Goal: Task Accomplishment & Management: Manage account settings

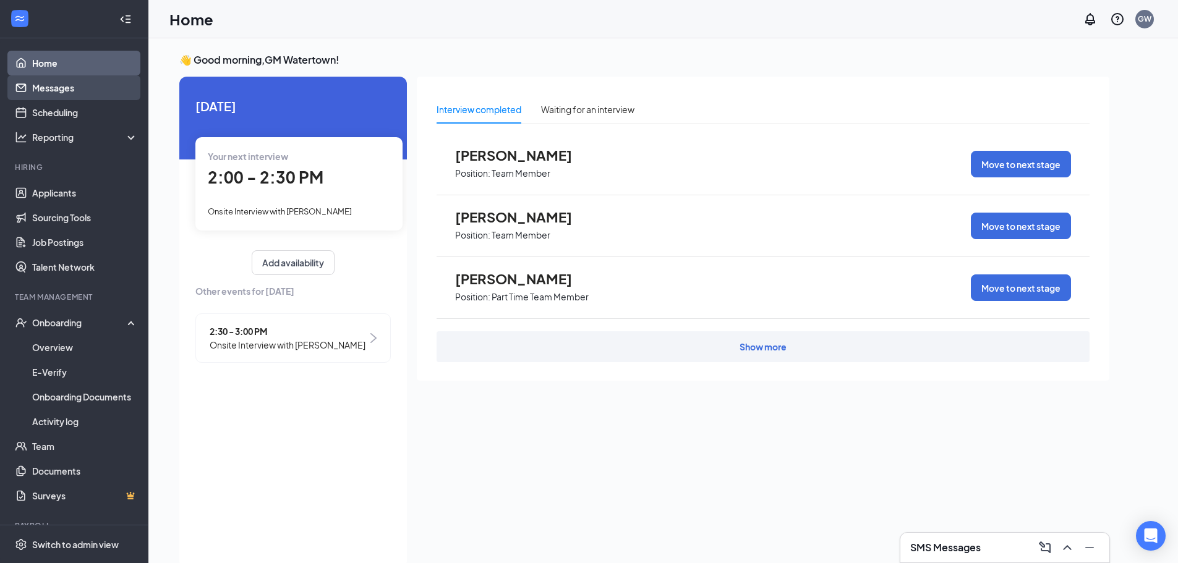
click at [72, 94] on link "Messages" at bounding box center [85, 87] width 106 height 25
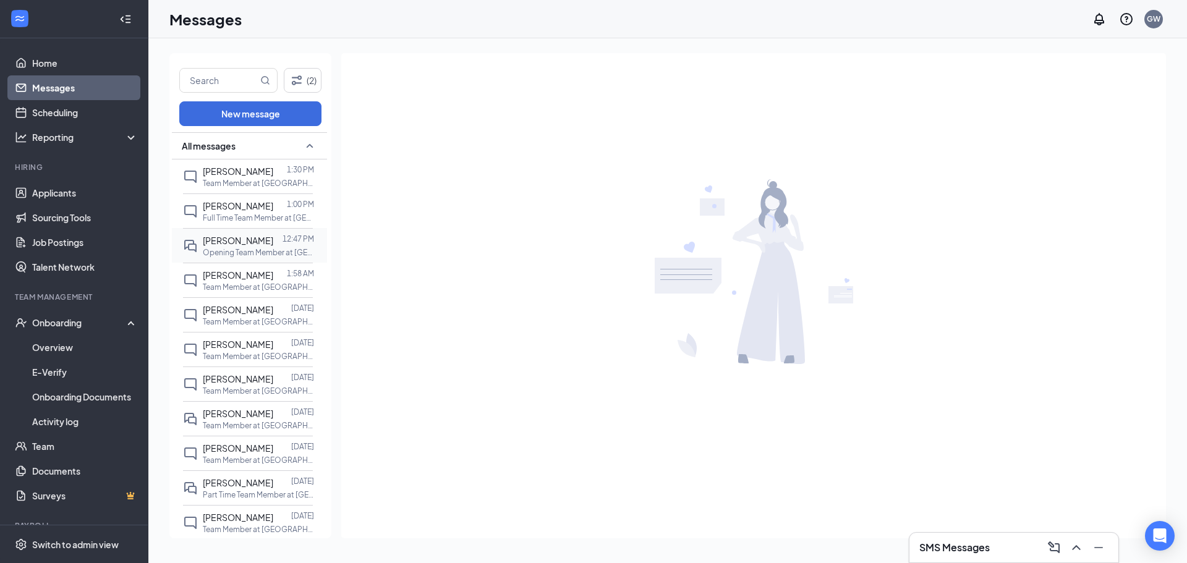
click at [231, 244] on span "[PERSON_NAME]" at bounding box center [238, 240] width 70 height 11
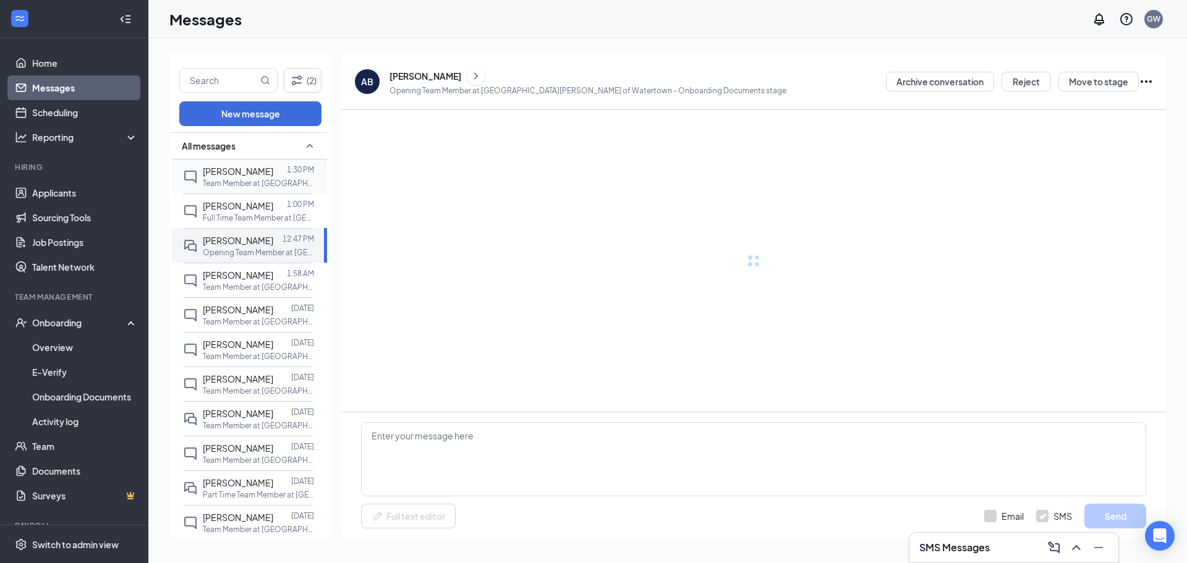
click at [233, 182] on p "Team Member at [GEOGRAPHIC_DATA][PERSON_NAME] of [GEOGRAPHIC_DATA]" at bounding box center [258, 183] width 111 height 11
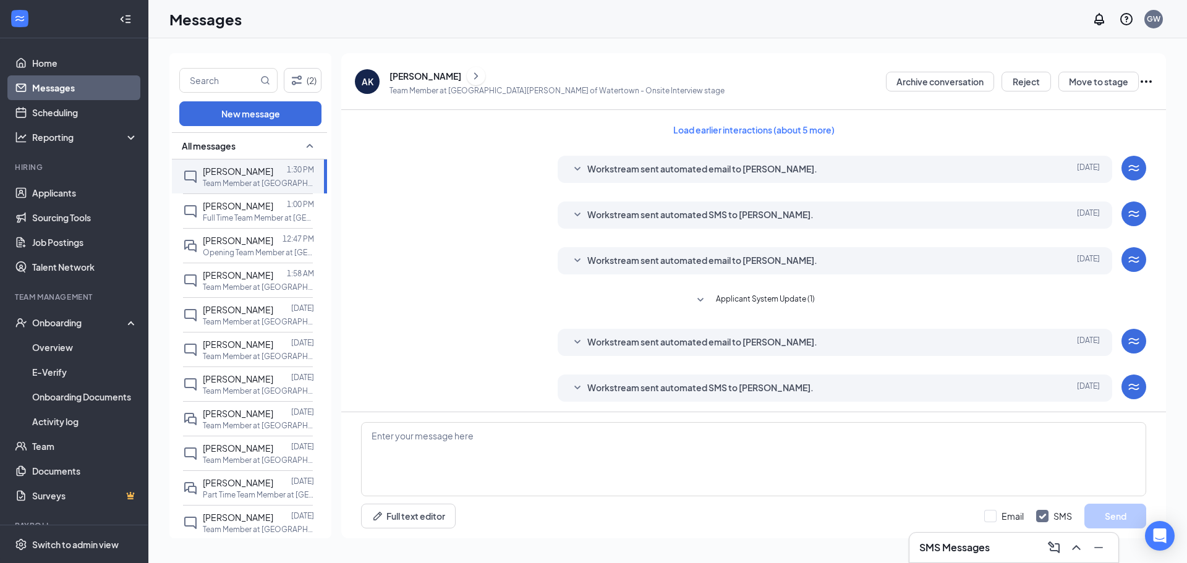
scroll to position [185, 0]
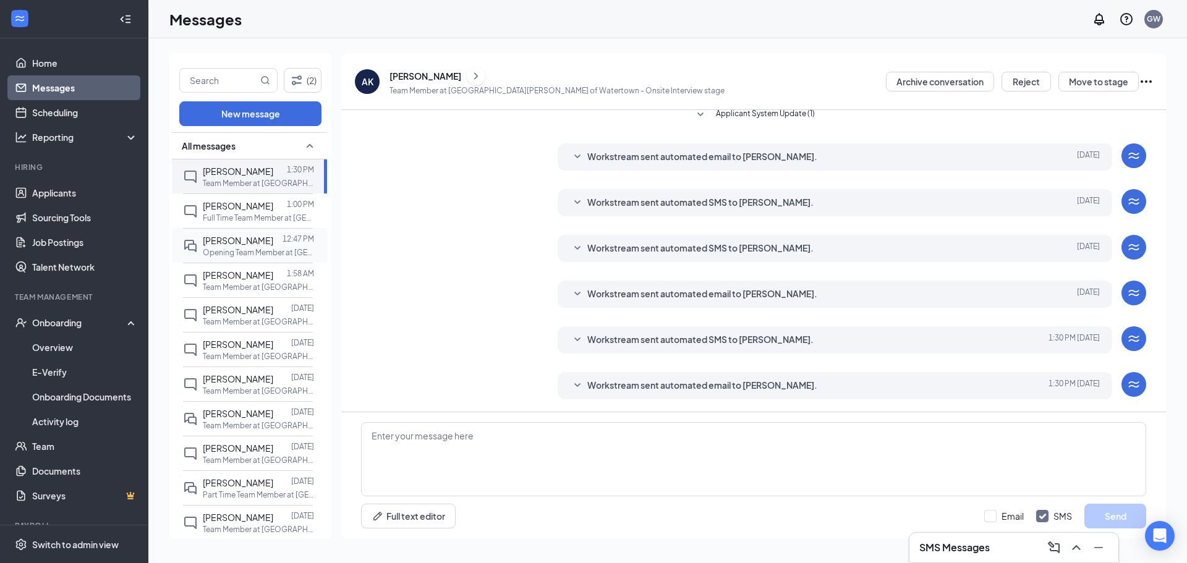
click at [237, 245] on span "[PERSON_NAME]" at bounding box center [238, 240] width 70 height 11
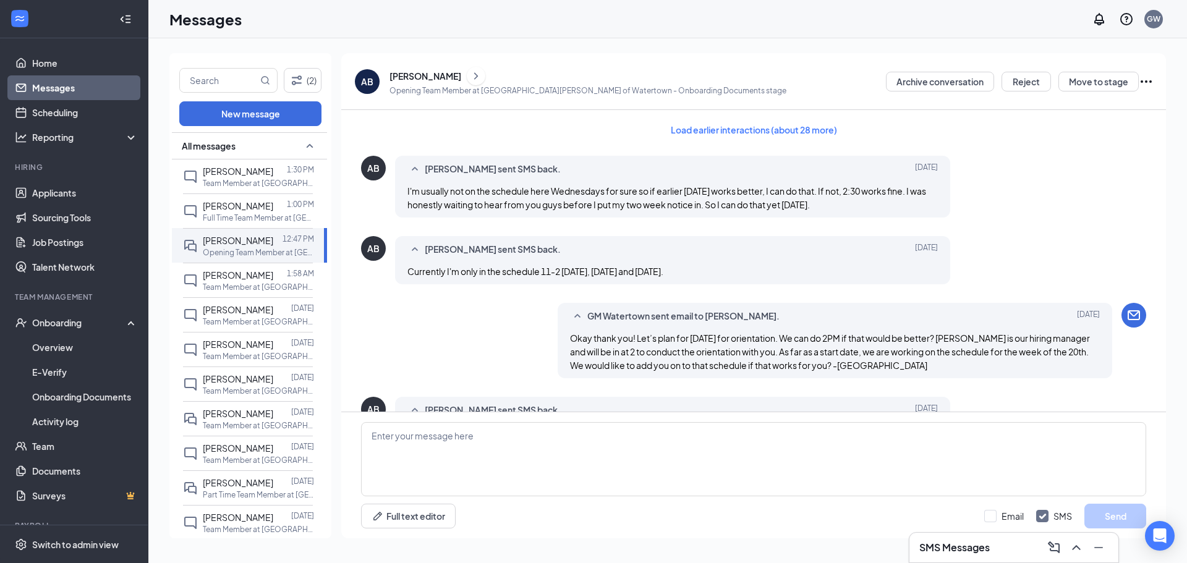
scroll to position [528, 0]
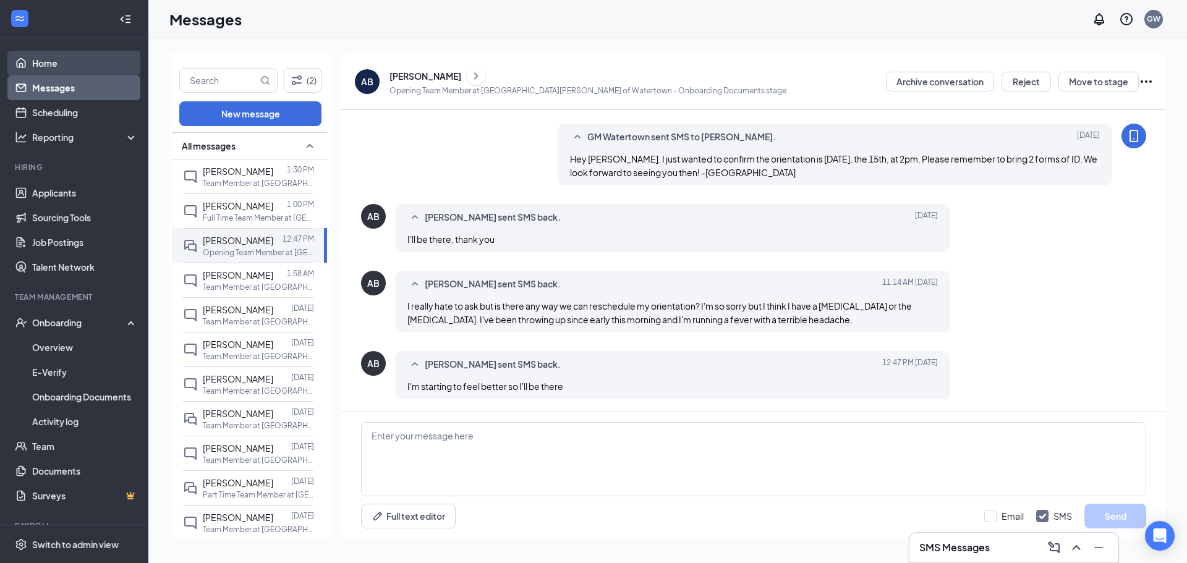
click at [55, 62] on link "Home" at bounding box center [85, 63] width 106 height 25
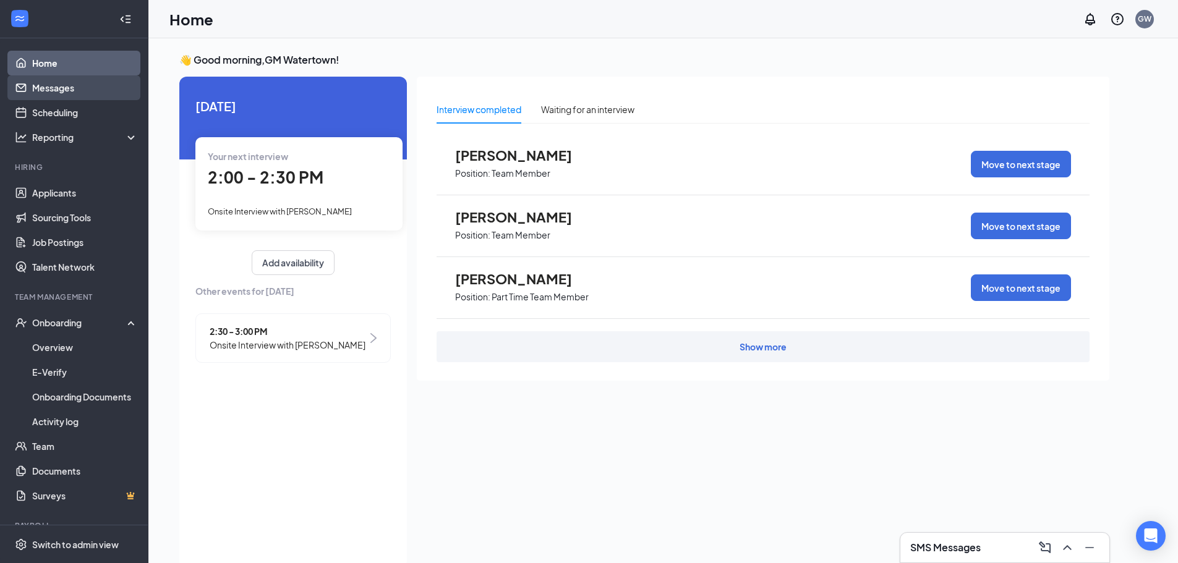
click at [49, 83] on link "Messages" at bounding box center [85, 87] width 106 height 25
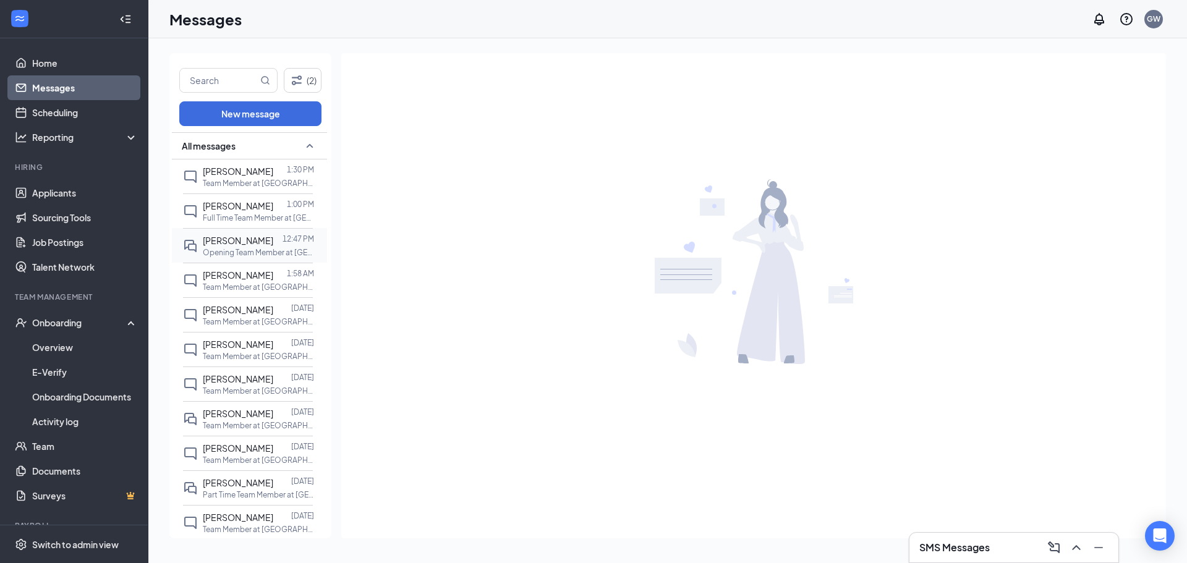
click at [249, 243] on span "[PERSON_NAME]" at bounding box center [238, 240] width 70 height 11
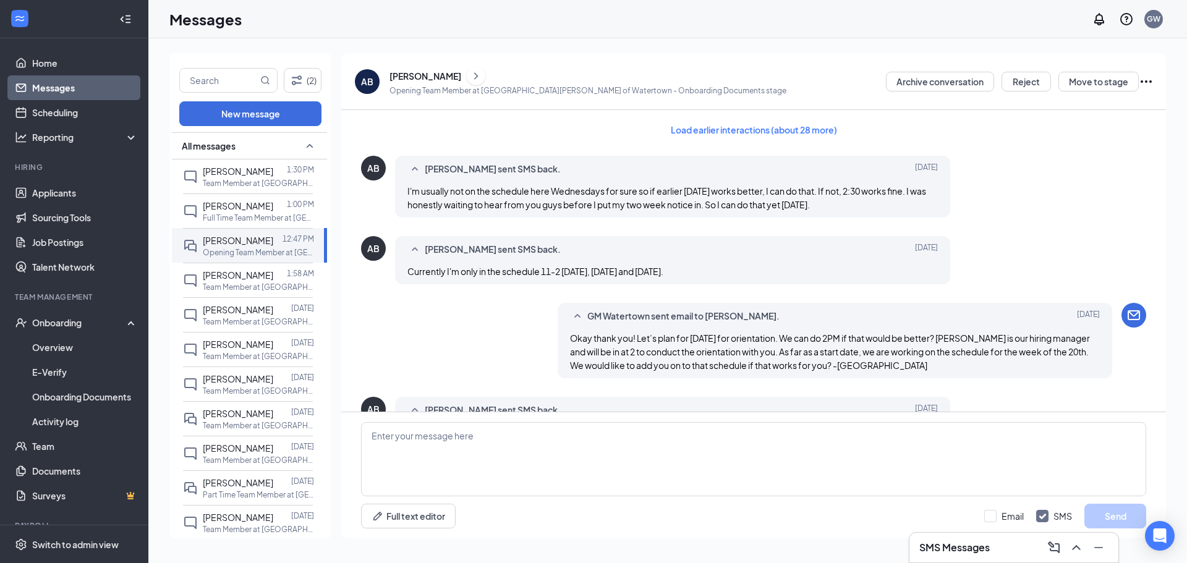
scroll to position [528, 0]
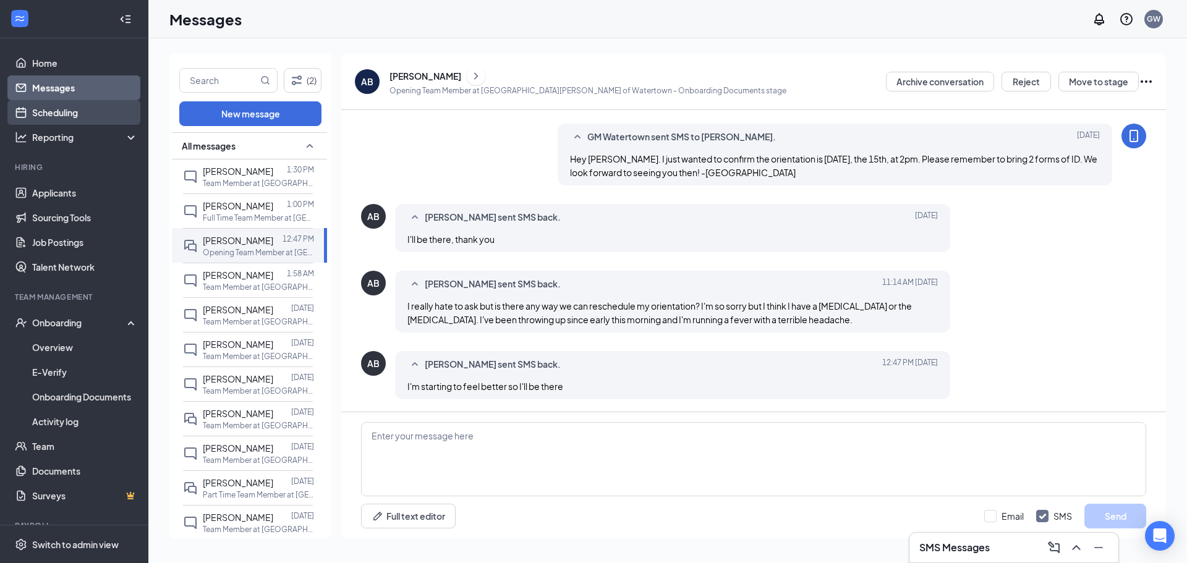
click at [67, 117] on link "Scheduling" at bounding box center [85, 112] width 106 height 25
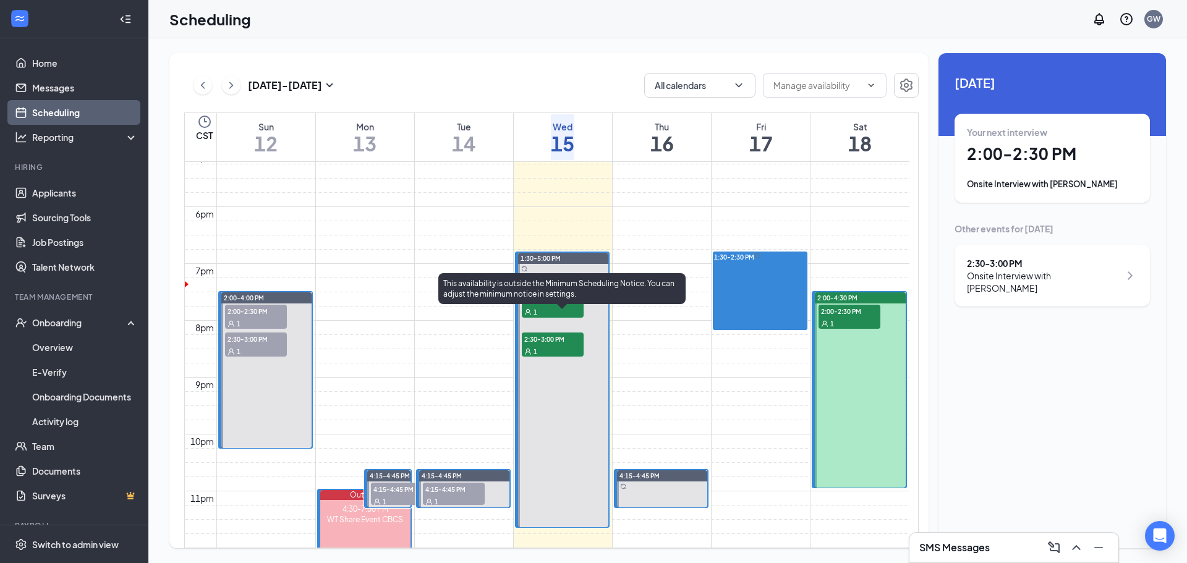
scroll to position [917, 0]
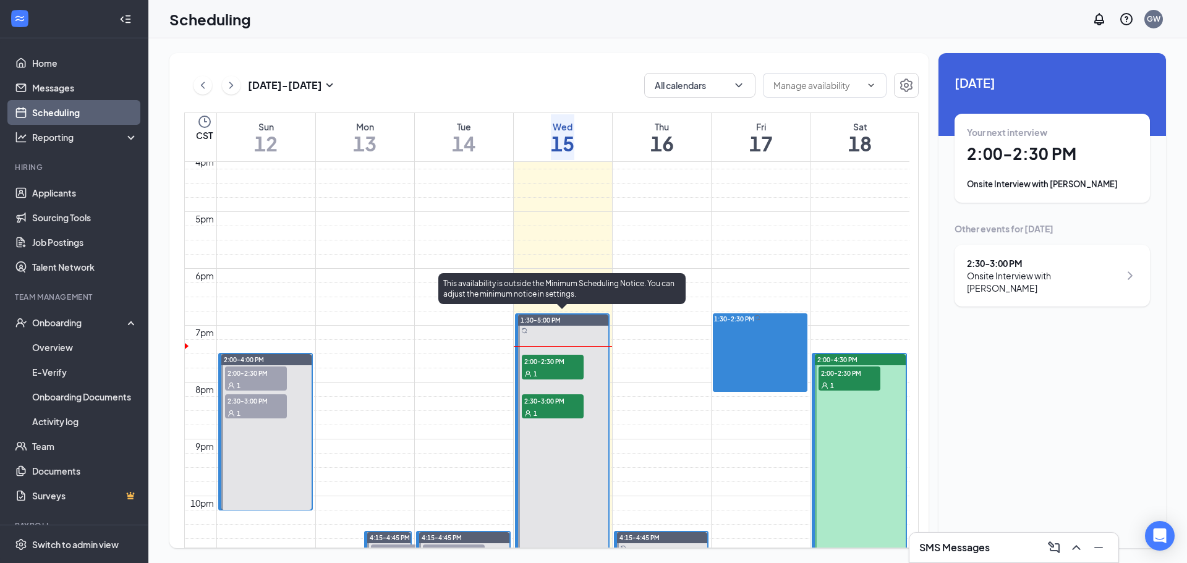
click at [550, 367] on div "1" at bounding box center [553, 373] width 62 height 12
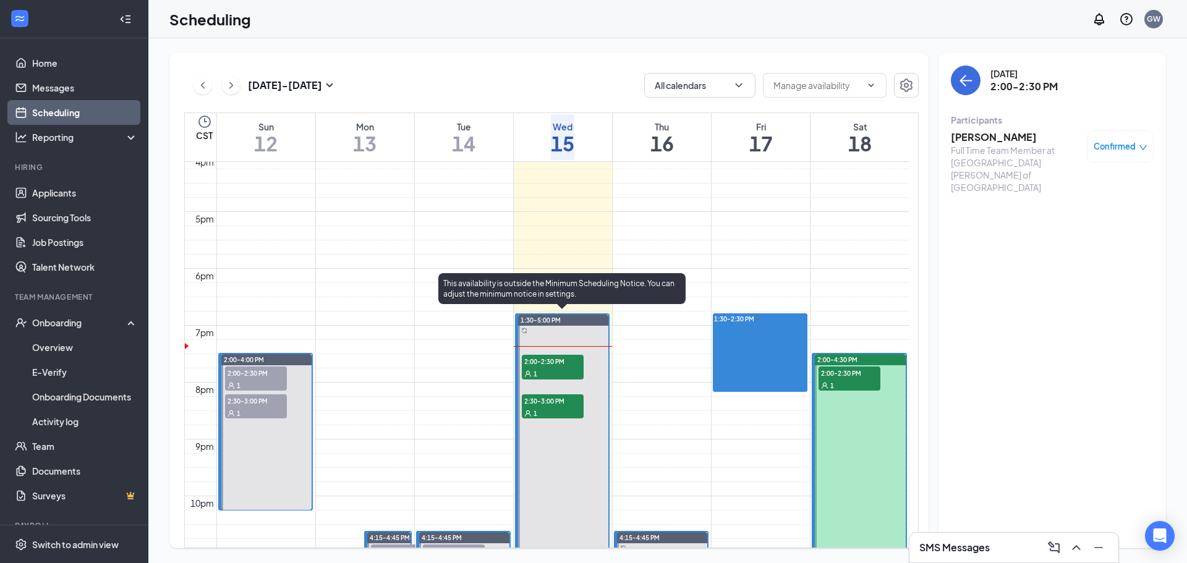
click at [559, 402] on span "2:30-3:00 PM" at bounding box center [553, 400] width 62 height 12
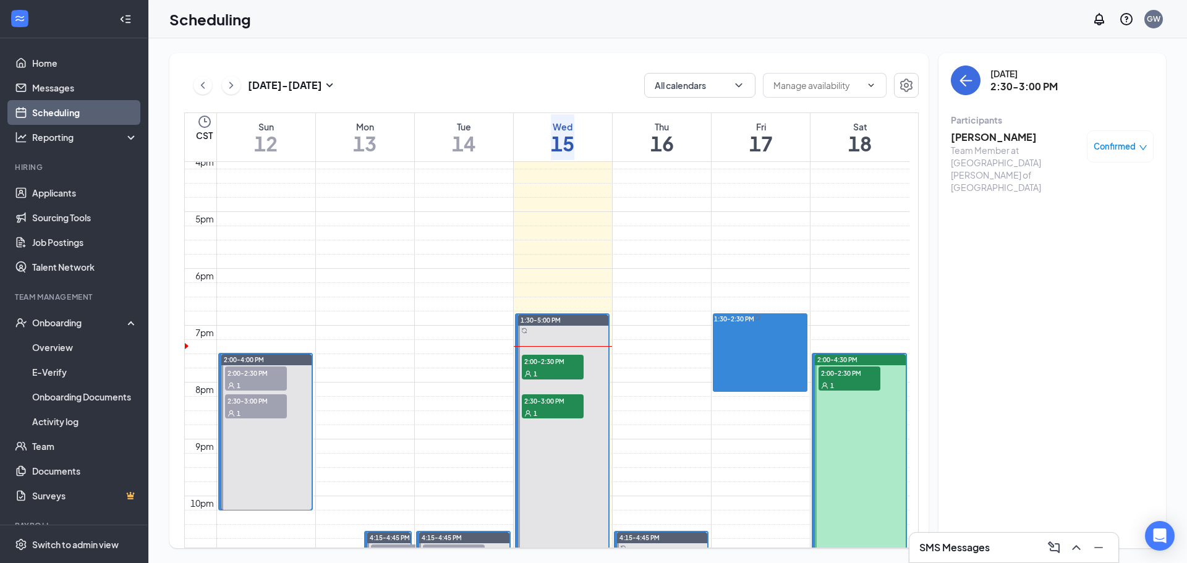
click at [846, 381] on div "1" at bounding box center [850, 385] width 62 height 12
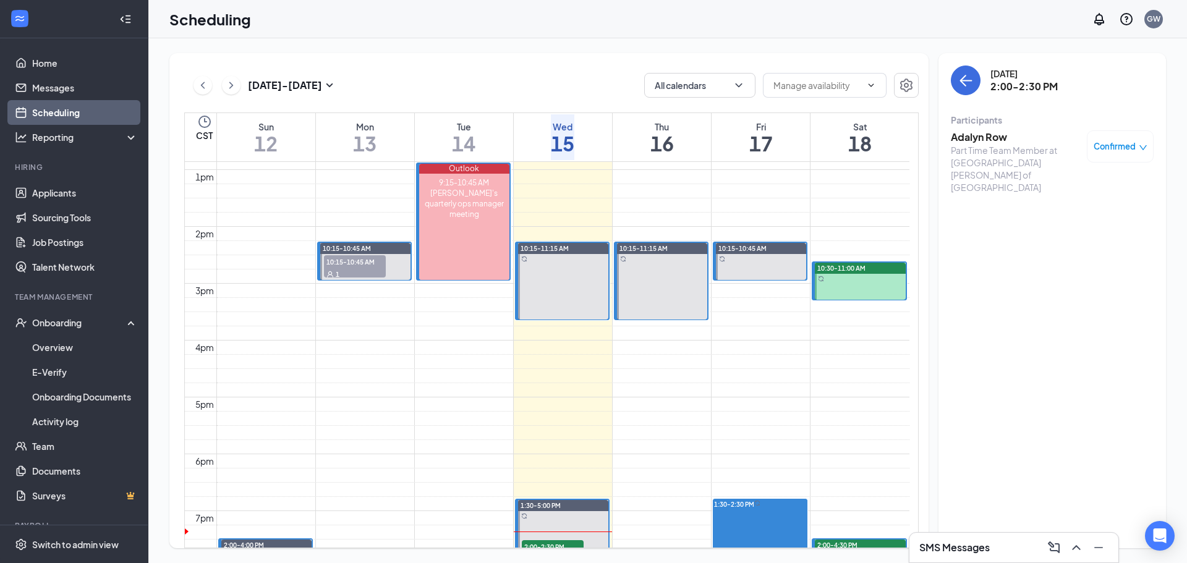
scroll to position [979, 0]
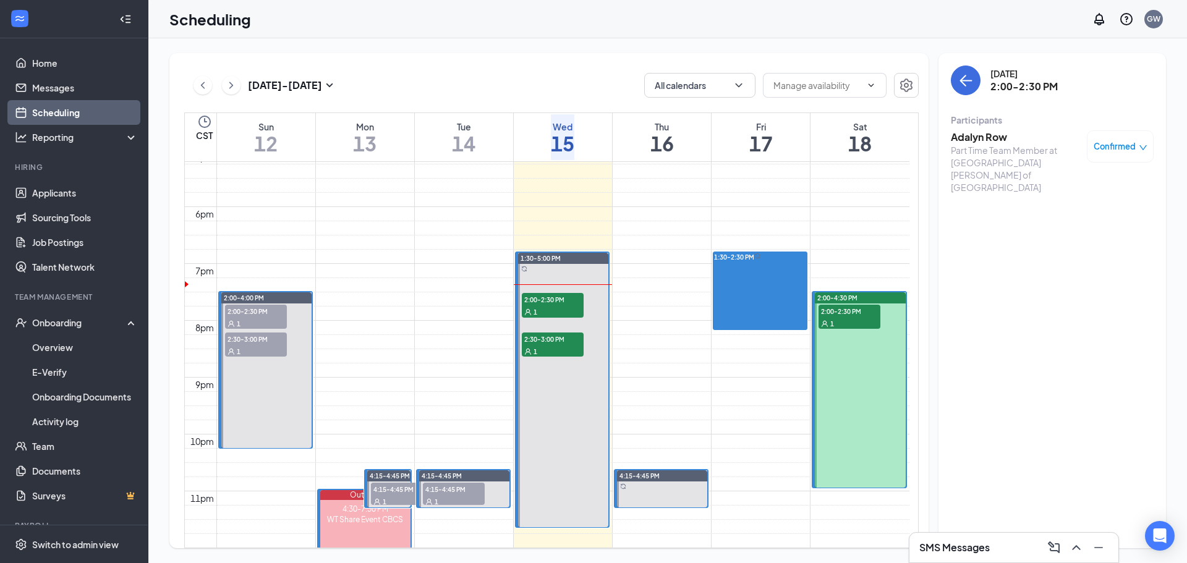
click at [851, 306] on span "2:00-2:30 PM" at bounding box center [850, 311] width 62 height 12
drag, startPoint x: 846, startPoint y: 316, endPoint x: 840, endPoint y: 308, distance: 9.8
click at [833, 362] on link "2:00-4:30 PM 2:00-2:30 PM 1" at bounding box center [859, 389] width 95 height 197
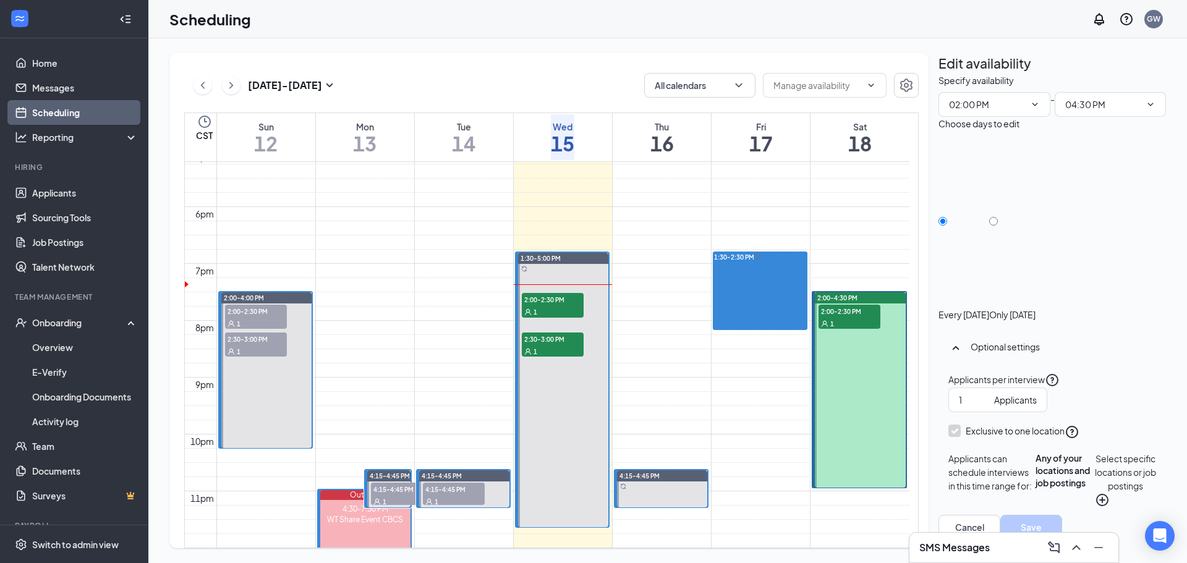
click at [841, 307] on link "2:00-4:30 PM 2:00-2:30 PM 1" at bounding box center [859, 389] width 95 height 197
click at [855, 318] on link "2:00-4:30 PM 2:00-2:30 PM 1" at bounding box center [859, 389] width 95 height 197
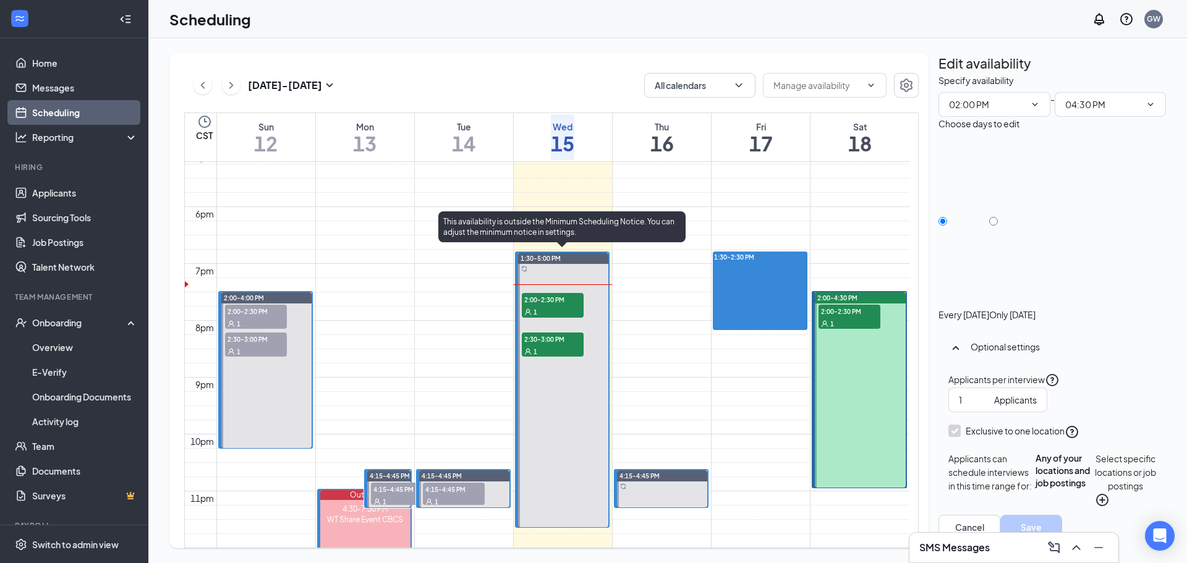
click at [548, 323] on div at bounding box center [563, 390] width 90 height 274
click at [558, 299] on span "2:00-2:30 PM" at bounding box center [553, 299] width 62 height 12
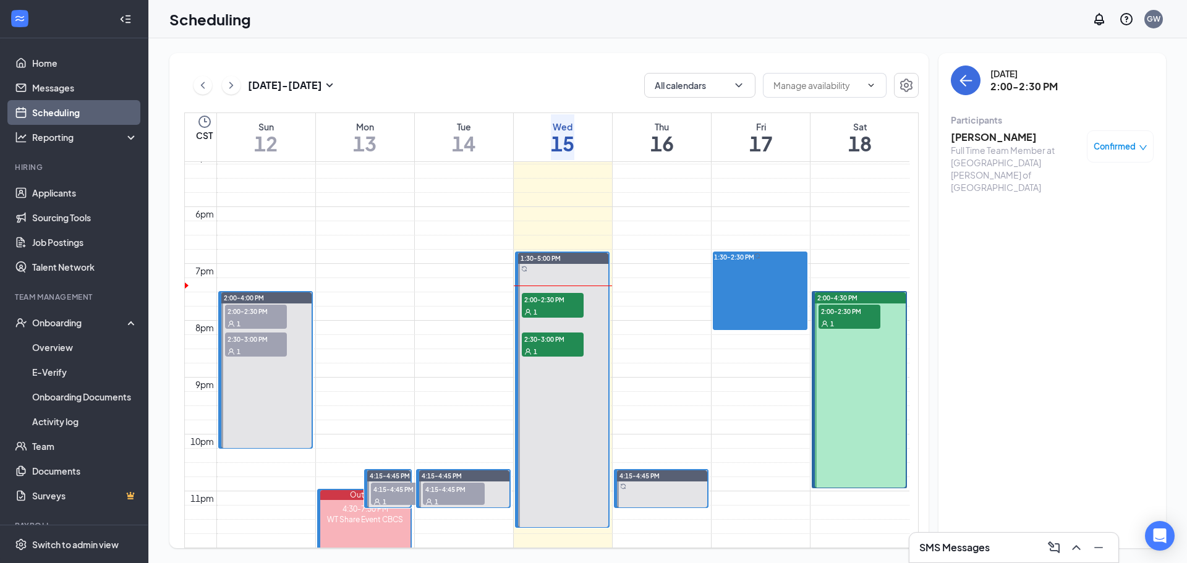
click at [835, 313] on link "2:00-4:30 PM 2:00-2:30 PM 1" at bounding box center [859, 389] width 95 height 197
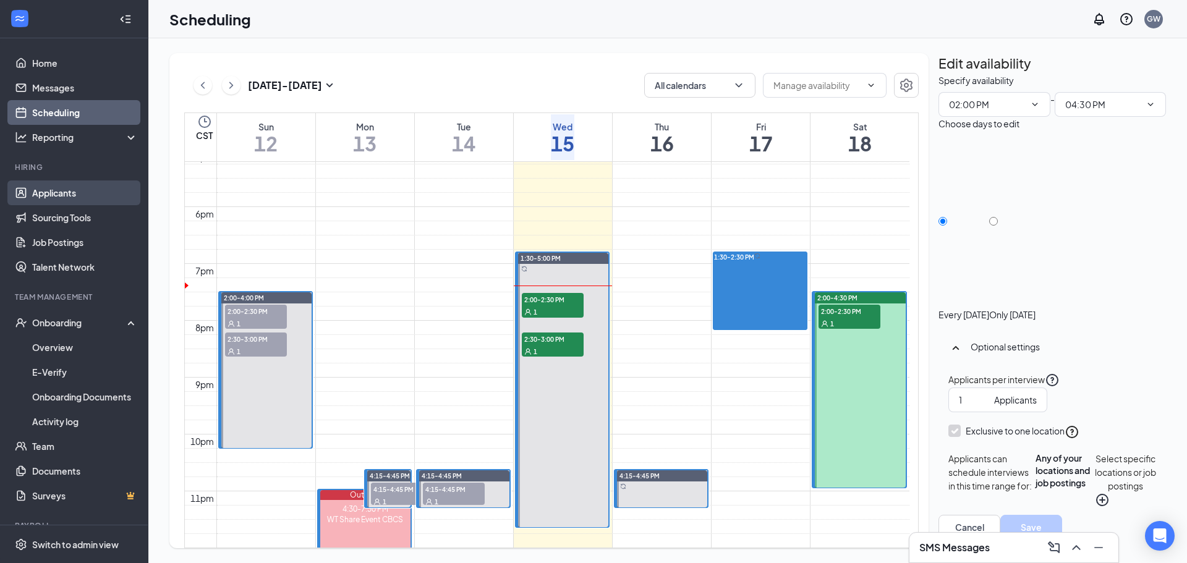
click at [74, 190] on link "Applicants" at bounding box center [85, 193] width 106 height 25
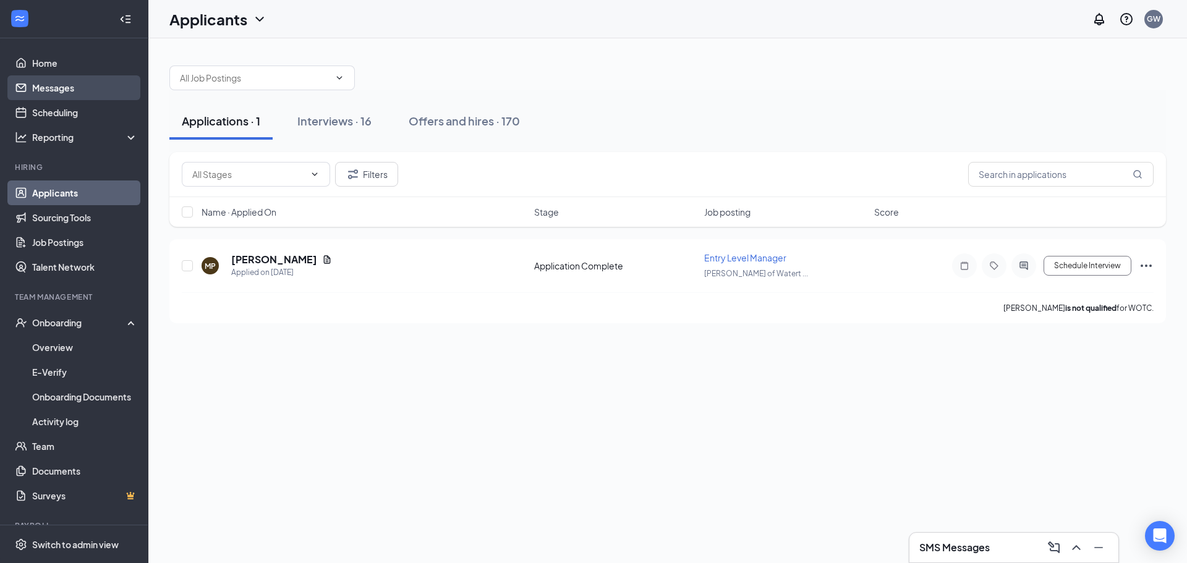
click at [56, 99] on link "Messages" at bounding box center [85, 87] width 106 height 25
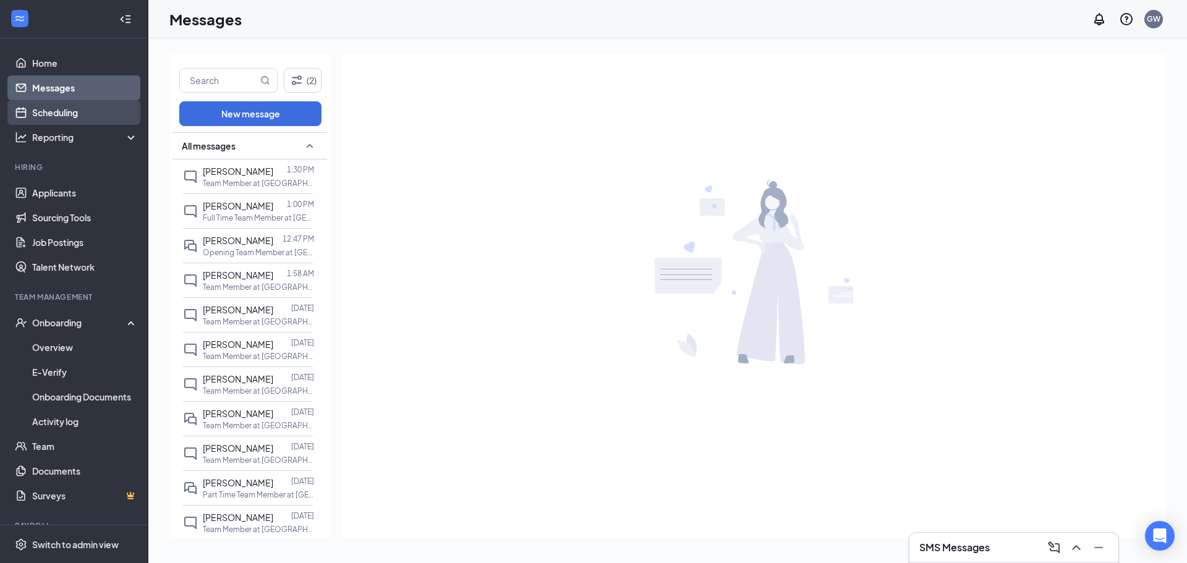
click at [71, 104] on link "Scheduling" at bounding box center [85, 112] width 106 height 25
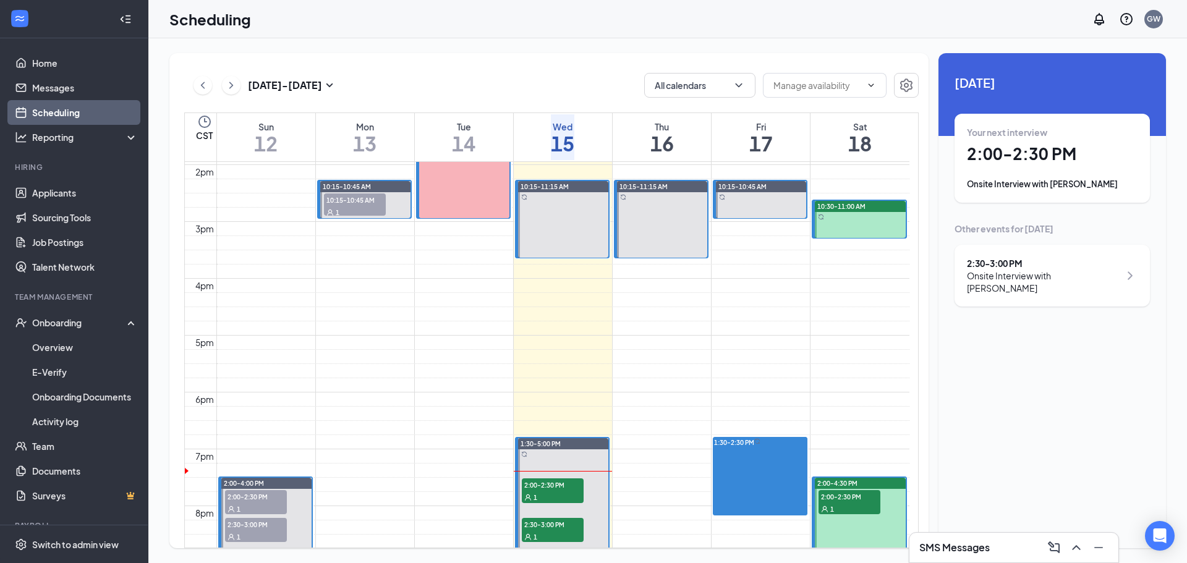
scroll to position [1040, 0]
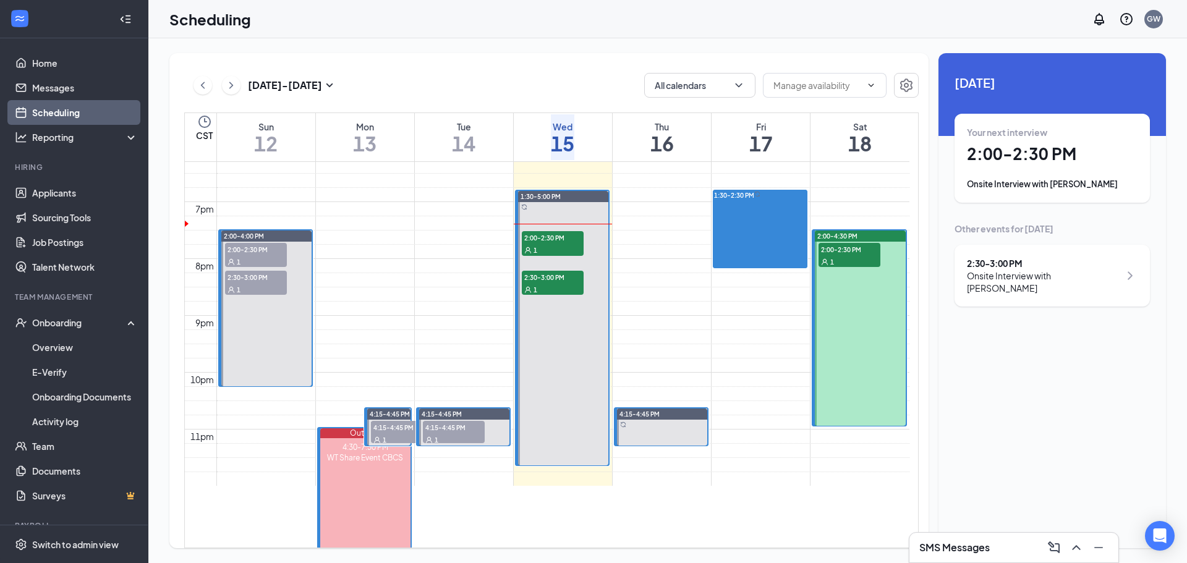
click at [841, 249] on span "2:00-2:30 PM" at bounding box center [850, 249] width 62 height 12
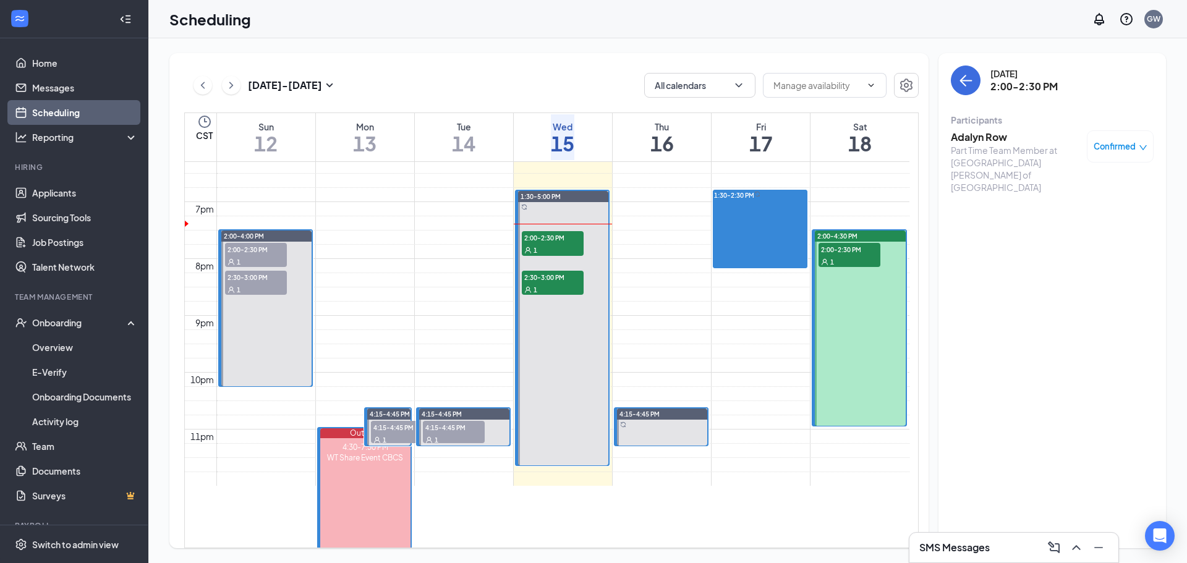
click at [1121, 148] on span "Confirmed" at bounding box center [1115, 146] width 42 height 12
click at [1092, 184] on span "Request Reschedule" at bounding box center [1089, 182] width 85 height 14
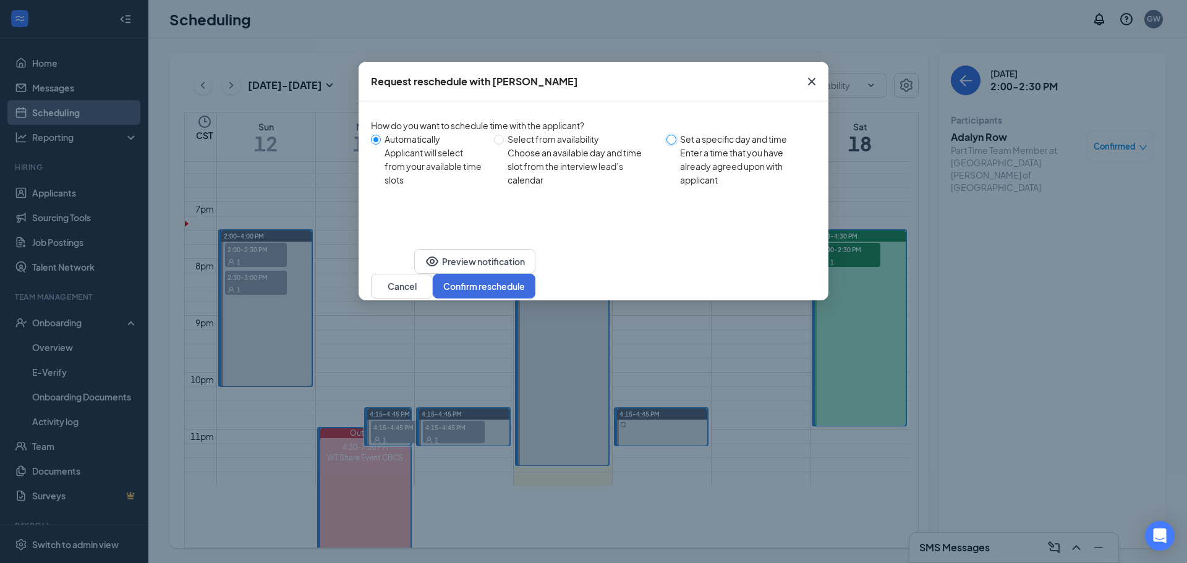
click at [673, 135] on input "Set a specific day and time Enter a time that you have already agreed upon with…" at bounding box center [671, 140] width 10 height 10
radio input "true"
radio input "false"
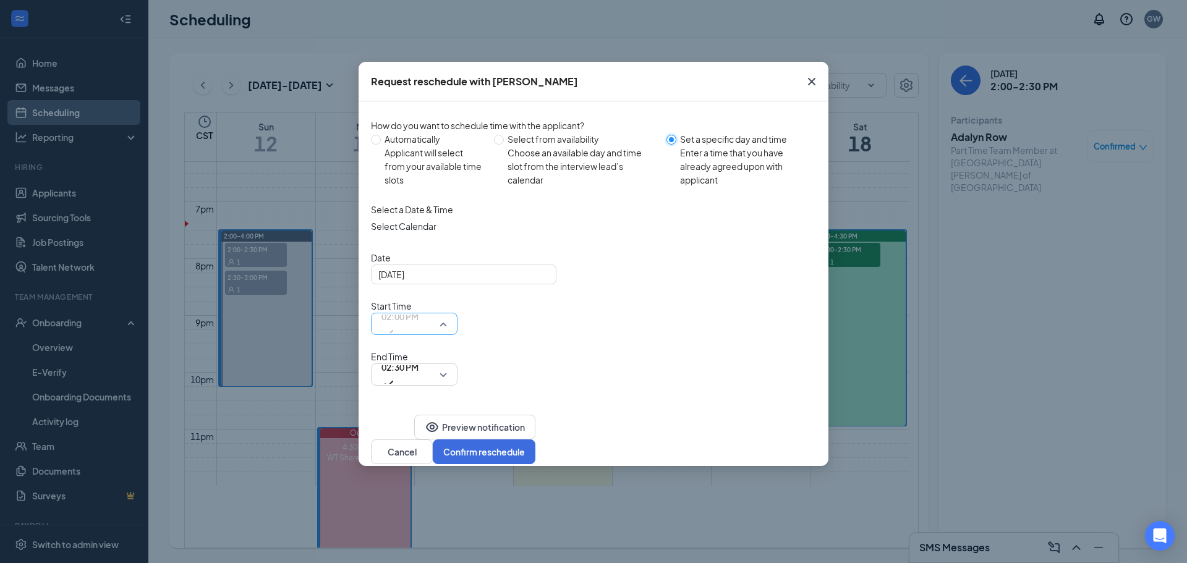
click at [447, 315] on span "02:00 PM" at bounding box center [414, 324] width 66 height 19
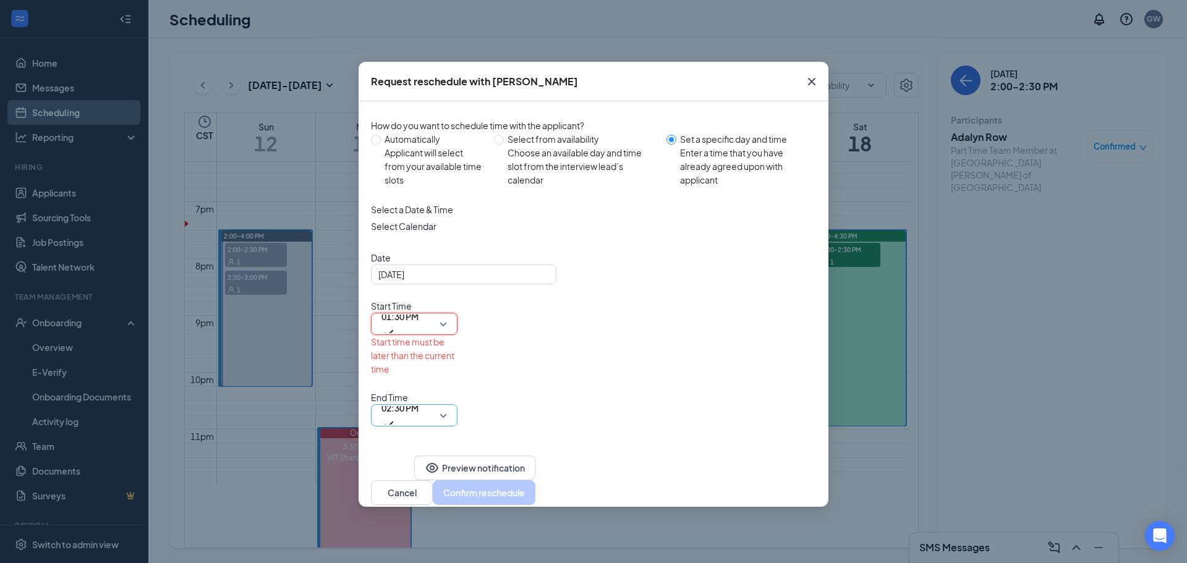
click at [447, 406] on span "02:30 PM" at bounding box center [414, 415] width 66 height 19
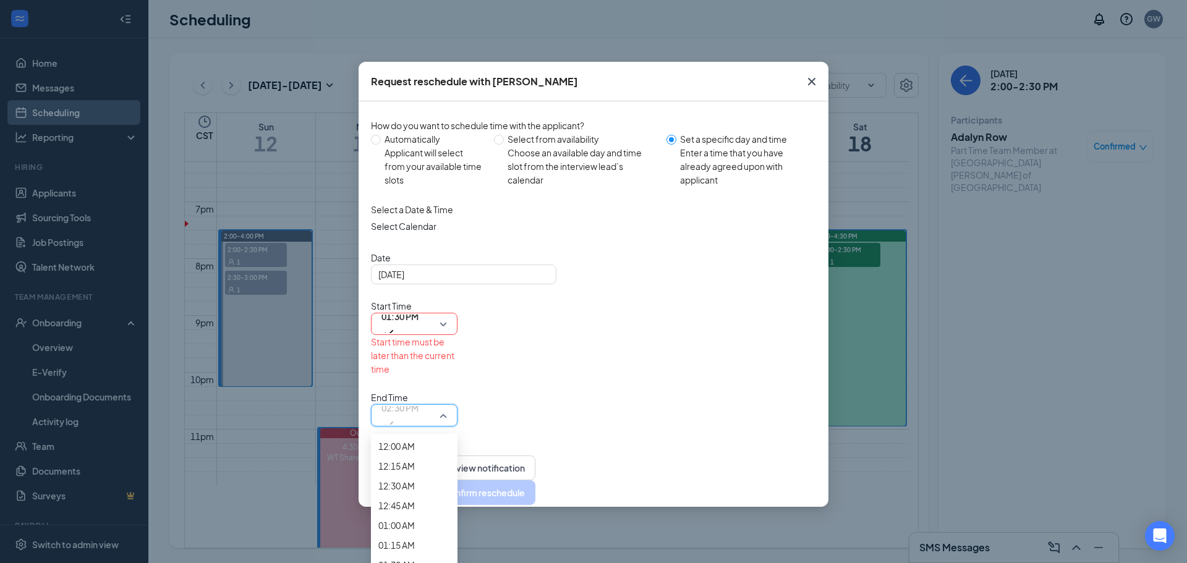
scroll to position [1521, 0]
click at [415, 40] on span "02:00 PM" at bounding box center [396, 34] width 36 height 14
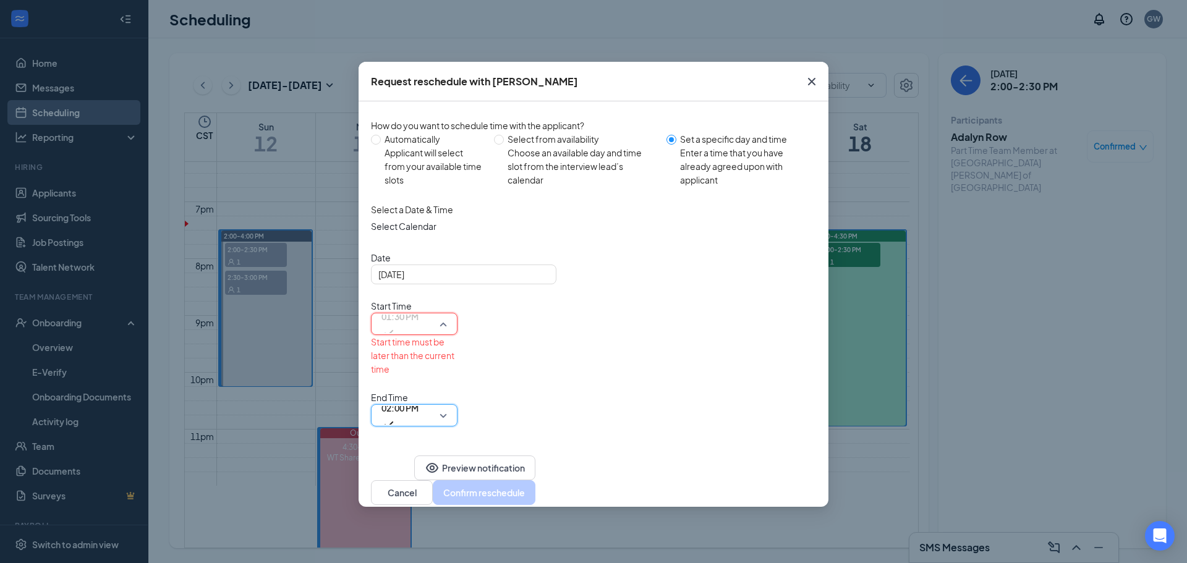
click at [419, 307] on span "01:30 PM" at bounding box center [399, 316] width 37 height 19
click at [543, 281] on div "[DATE]" at bounding box center [463, 275] width 171 height 14
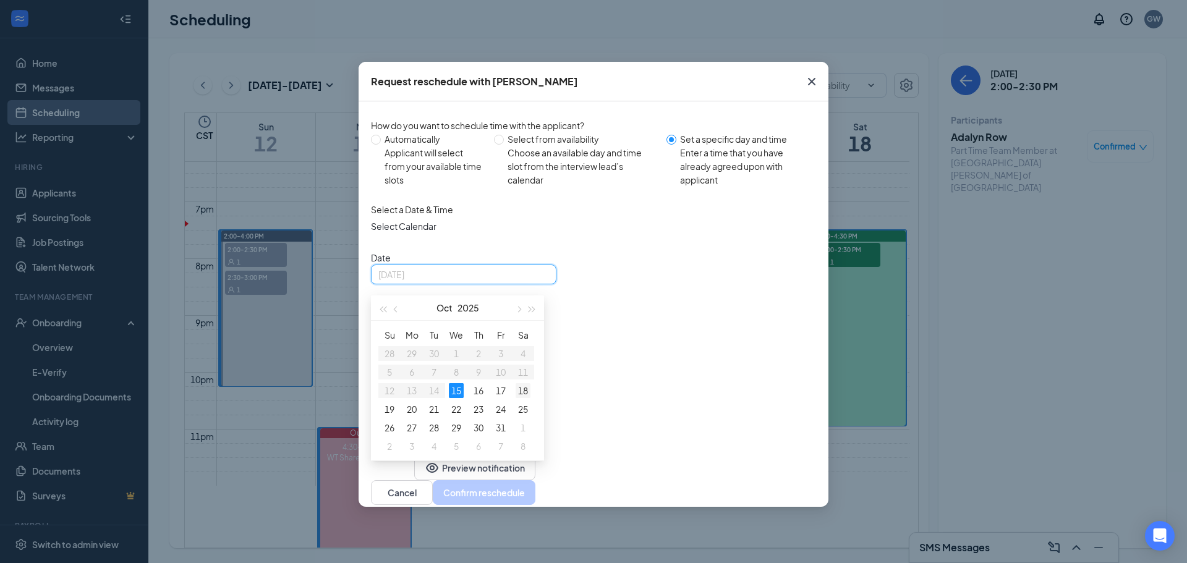
type input "[DATE]"
click at [524, 398] on div "18" at bounding box center [523, 390] width 15 height 15
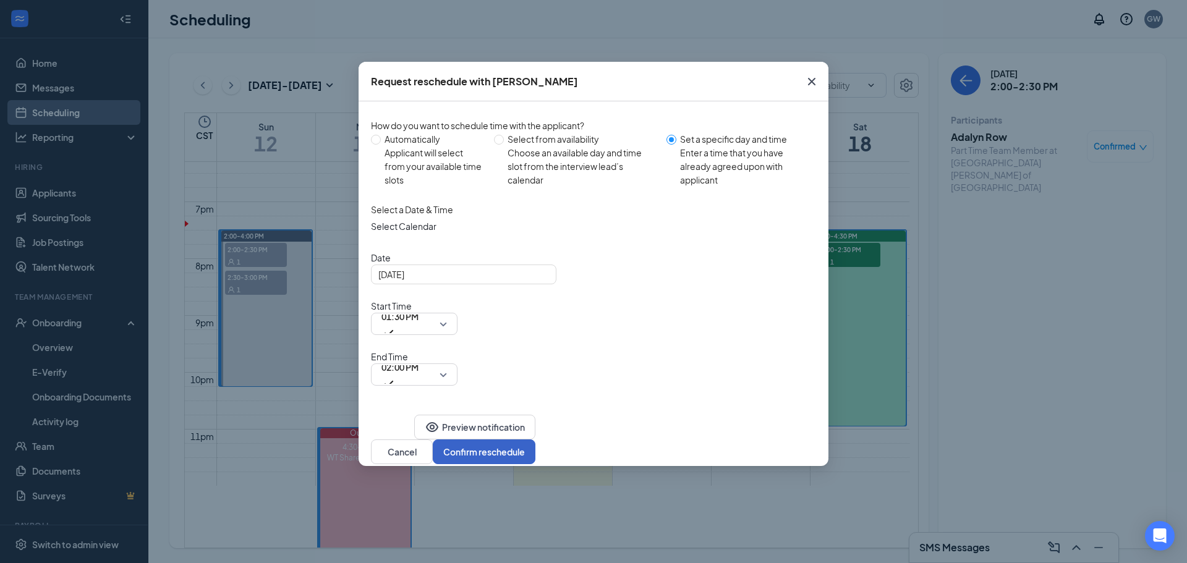
click at [535, 440] on button "Confirm reschedule" at bounding box center [484, 452] width 103 height 25
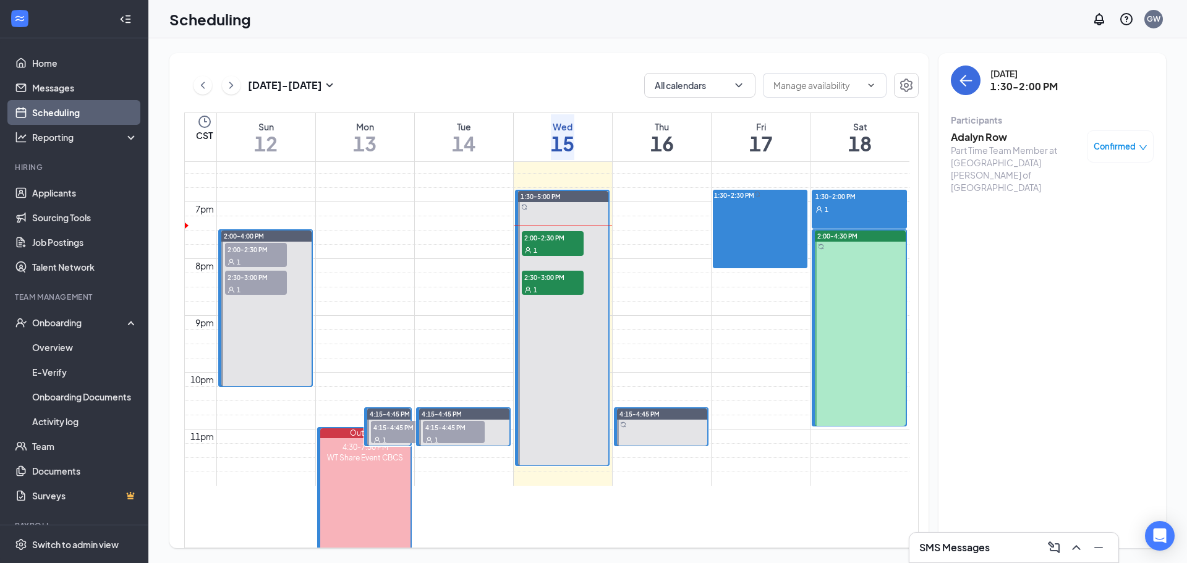
click at [839, 211] on div "1" at bounding box center [844, 209] width 62 height 12
drag, startPoint x: 854, startPoint y: 205, endPoint x: 867, endPoint y: 195, distance: 16.2
click at [840, 204] on link "1:30-2:00 PM 1" at bounding box center [859, 209] width 95 height 39
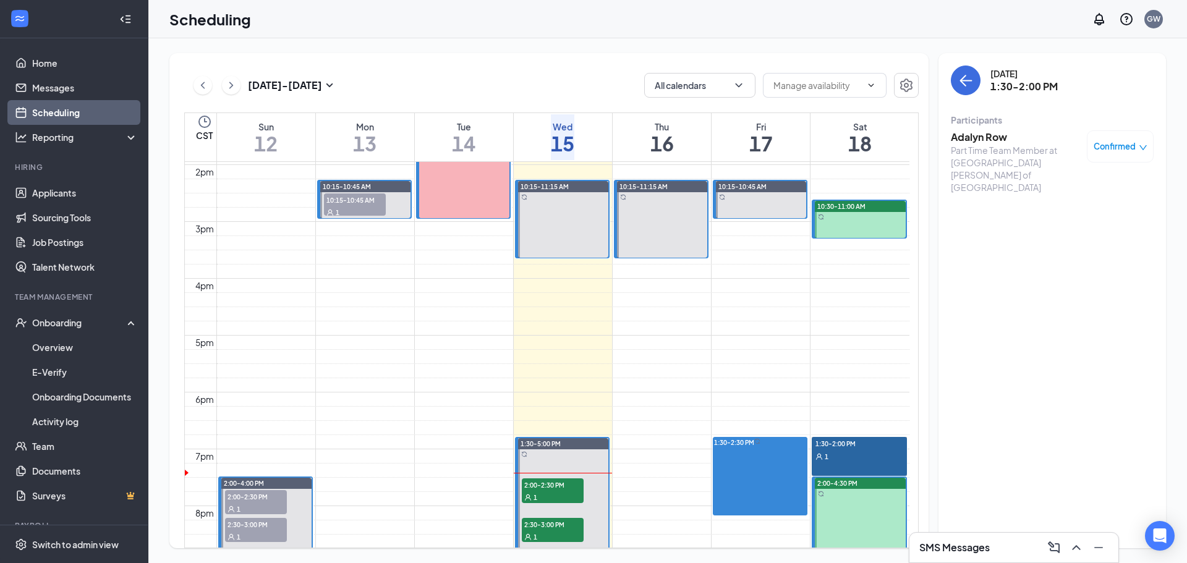
scroll to position [1040, 0]
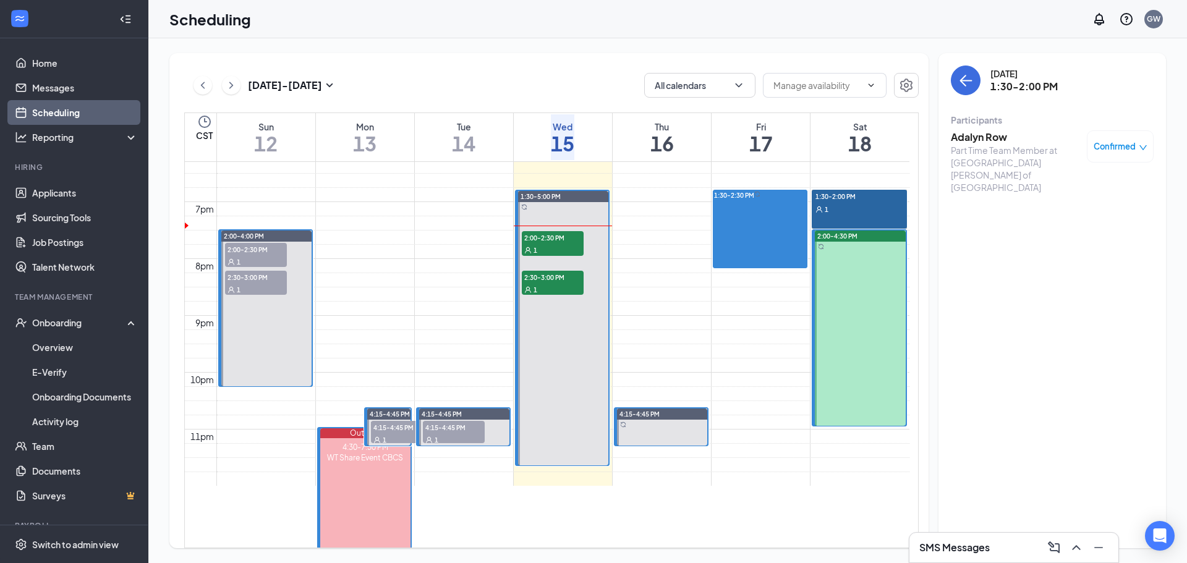
click at [833, 231] on div "2:00-4:30 PM" at bounding box center [860, 236] width 91 height 11
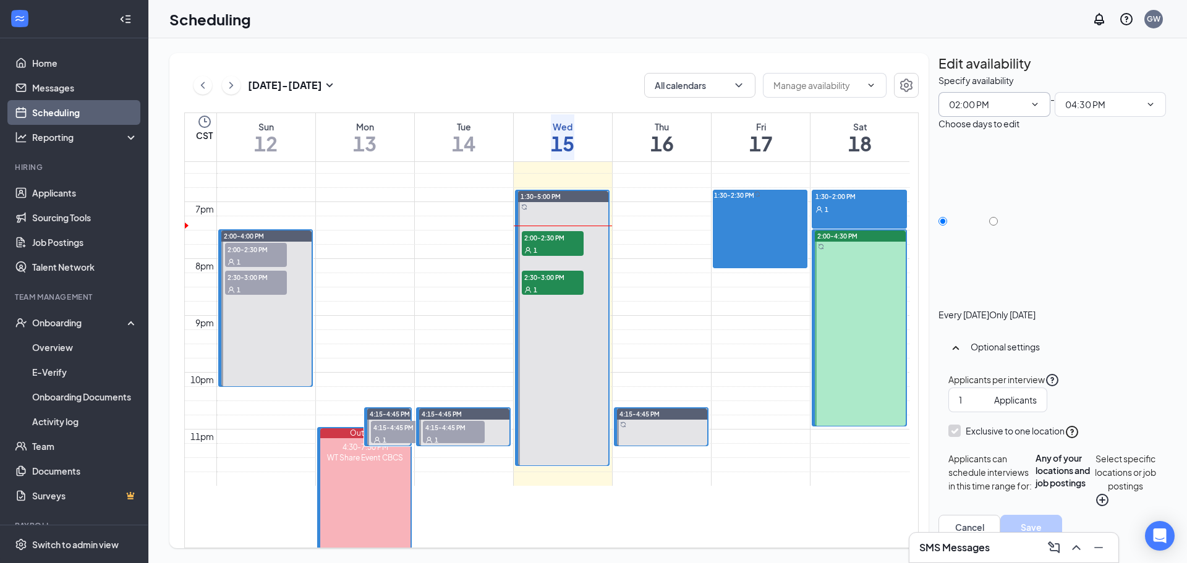
click at [1032, 106] on icon "ChevronDown" at bounding box center [1035, 104] width 6 height 3
click at [218, 293] on div "04:00 PM" at bounding box center [199, 286] width 36 height 14
type input "04:00 PM"
type input "06:30 PM"
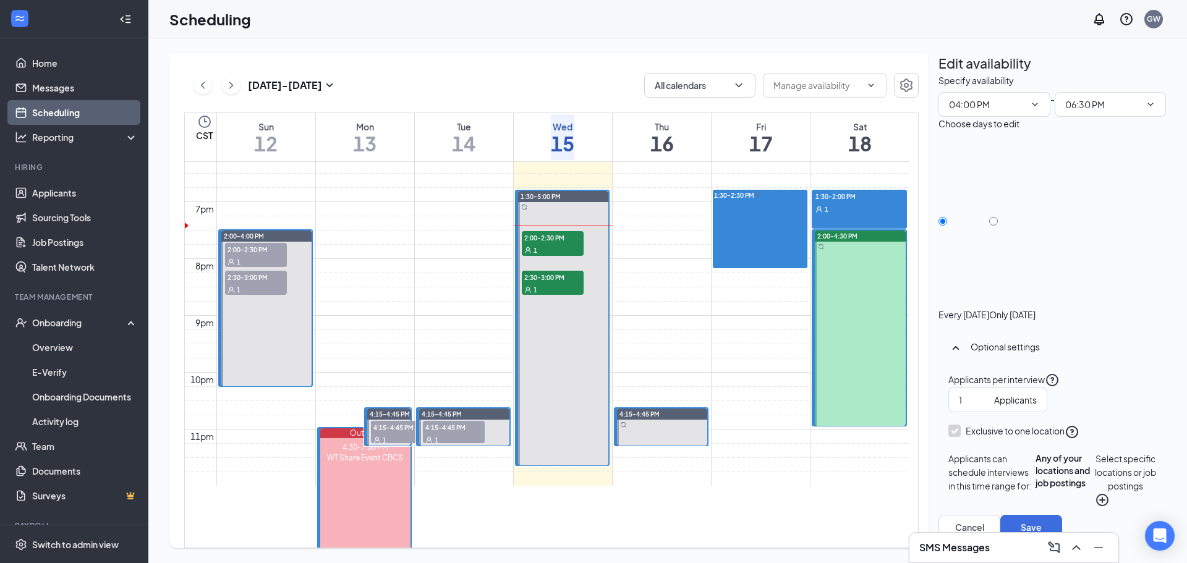
click at [1036, 308] on div at bounding box center [1012, 308] width 46 height 0
click at [1036, 206] on div "Only [DATE]" at bounding box center [1012, 227] width 46 height 185
click at [1036, 308] on div at bounding box center [1012, 308] width 46 height 0
click at [998, 217] on input "Only [DATE]" at bounding box center [993, 221] width 9 height 9
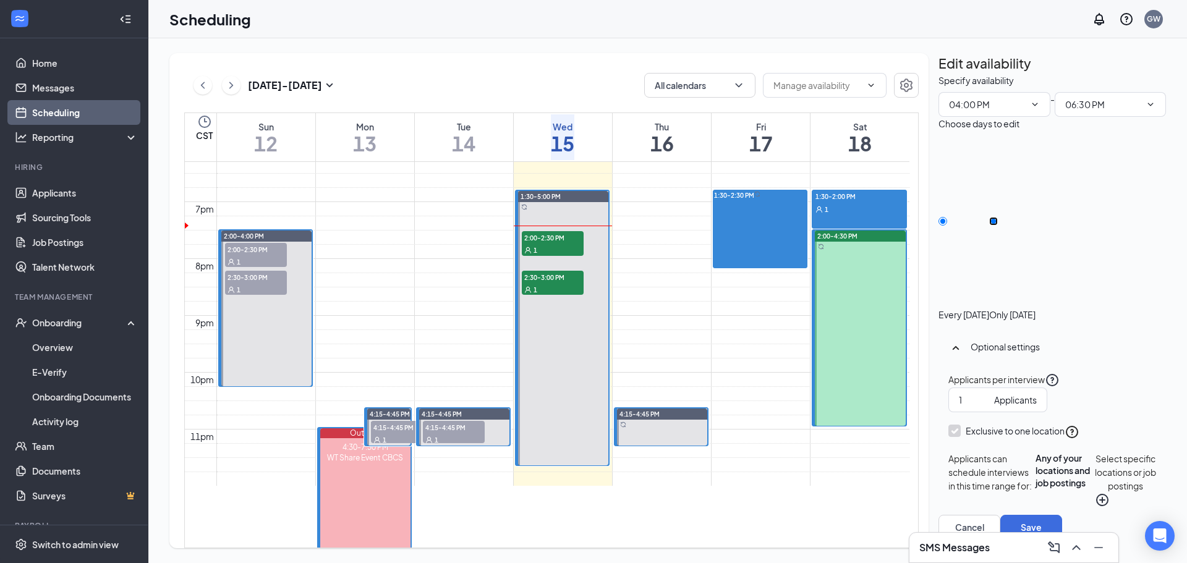
radio input "true"
radio input "false"
click at [1062, 520] on button "Save" at bounding box center [1031, 527] width 62 height 25
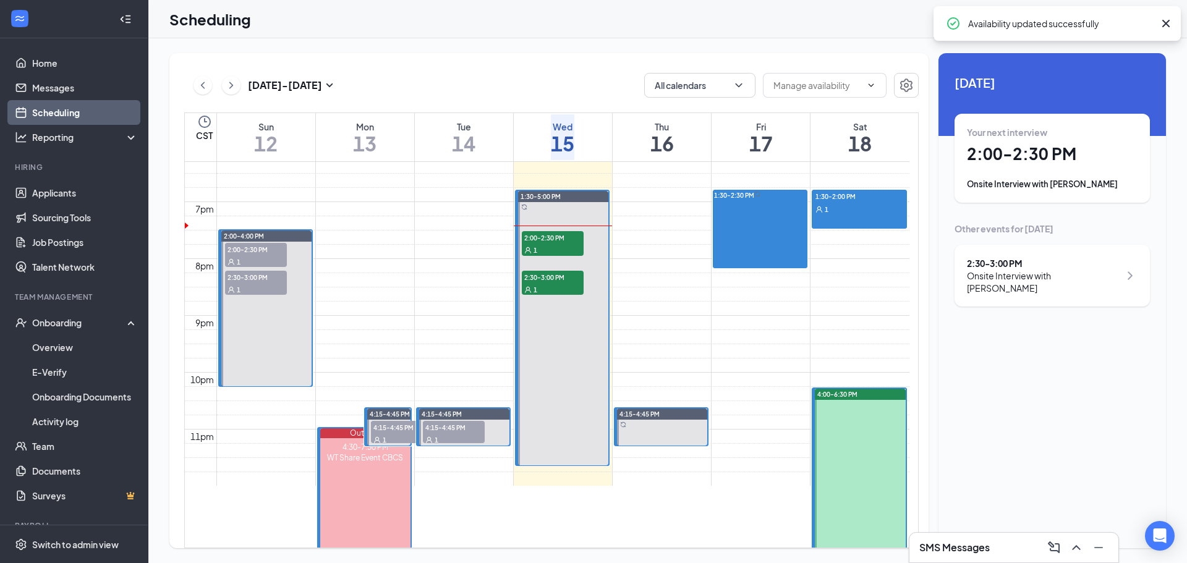
click at [867, 449] on div at bounding box center [860, 486] width 91 height 195
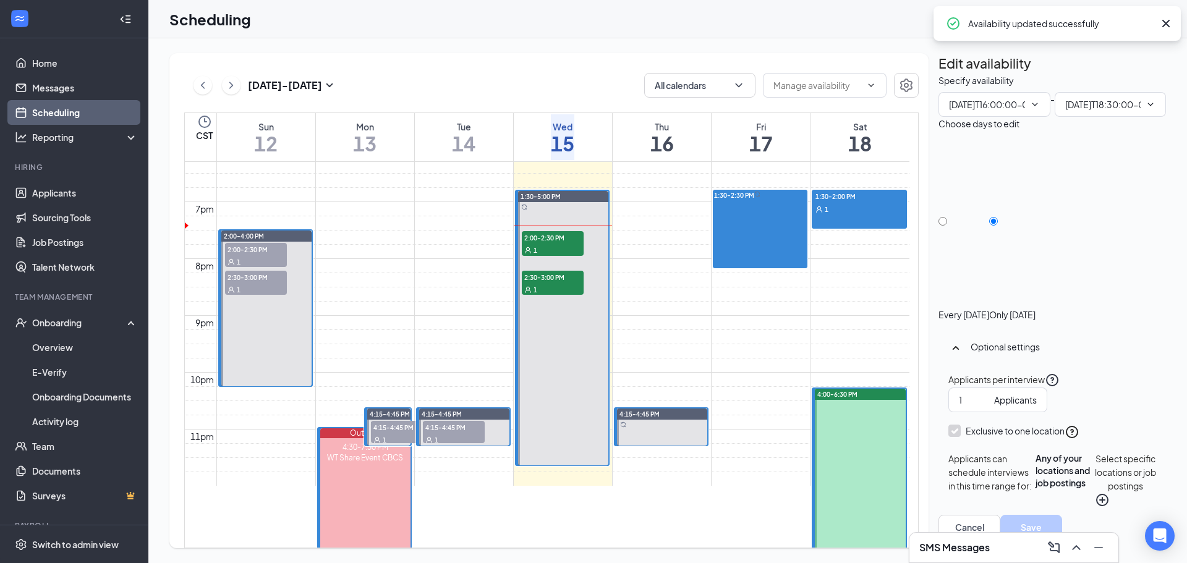
type input "04:00 PM"
click at [1146, 109] on icon "ChevronDown" at bounding box center [1151, 105] width 10 height 10
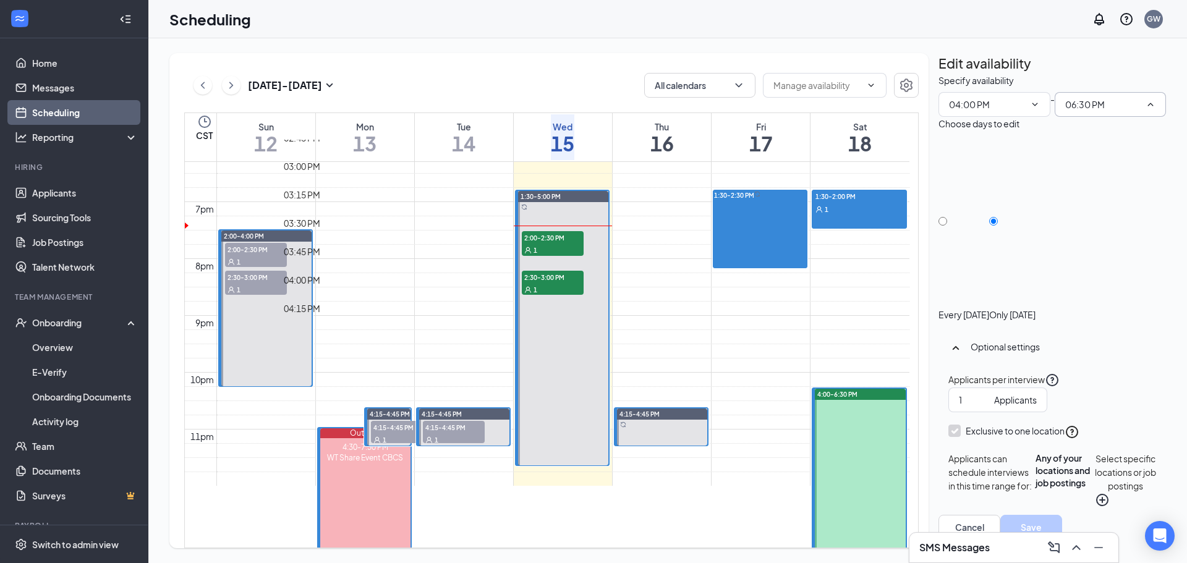
scroll to position [1717, 0]
click at [320, 292] on div "04:30 PM" at bounding box center [302, 286] width 36 height 14
type input "04:30 PM"
click at [1062, 525] on button "Save" at bounding box center [1031, 527] width 62 height 25
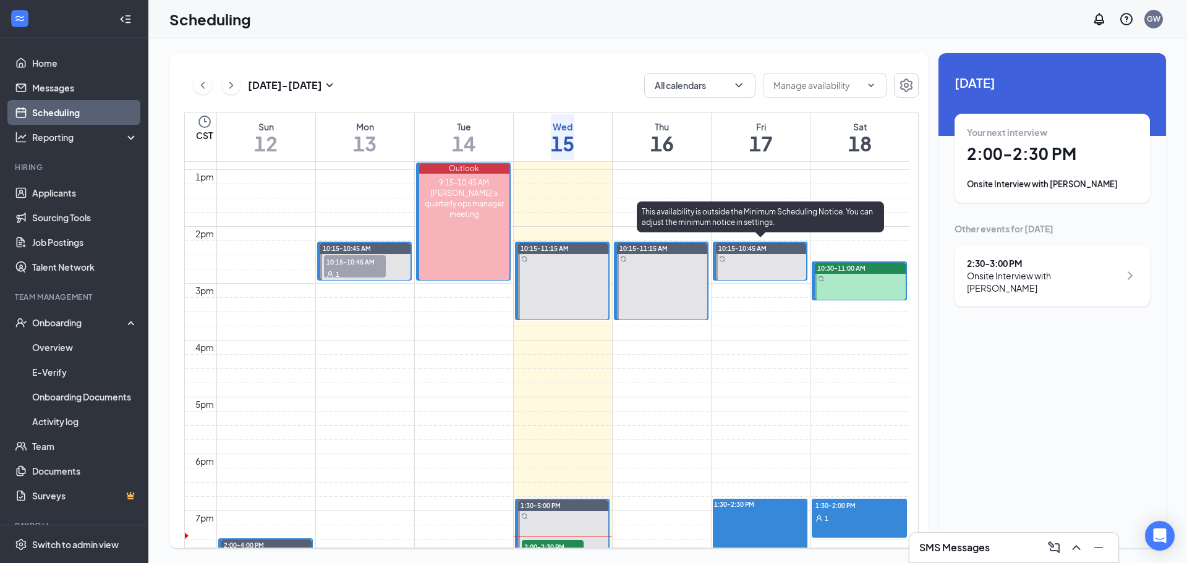
scroll to position [670, 0]
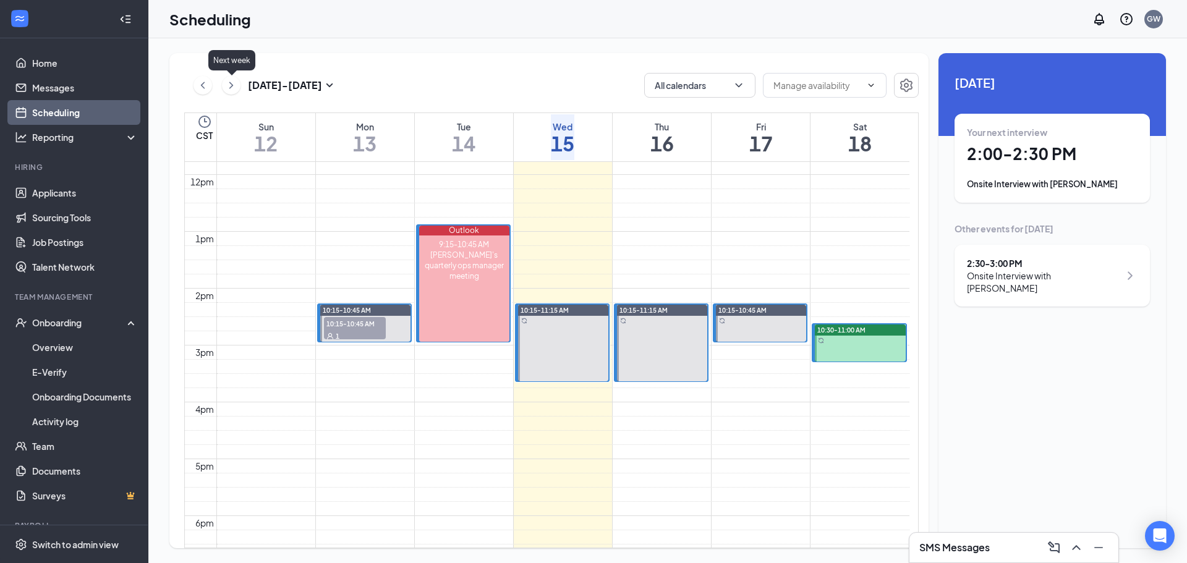
click at [231, 87] on icon "ChevronRight" at bounding box center [231, 85] width 12 height 15
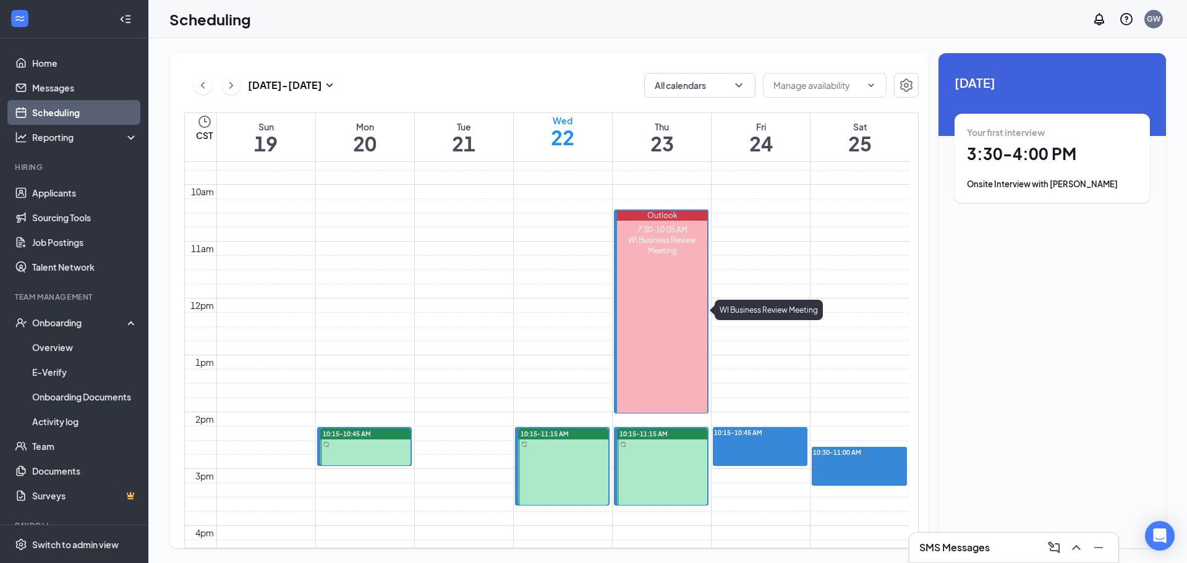
scroll to position [484, 0]
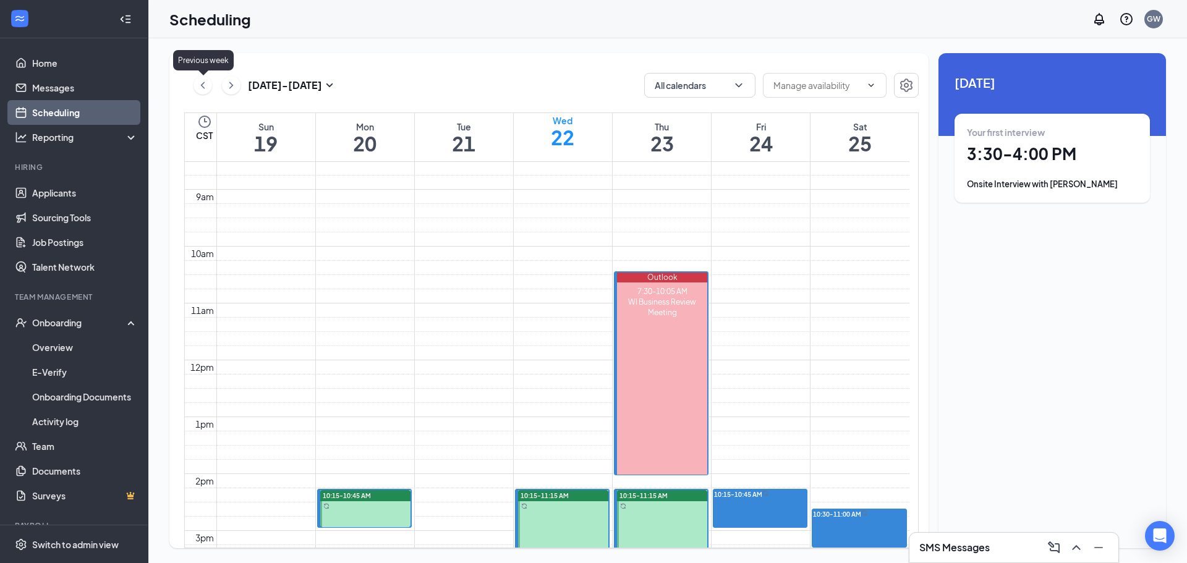
click at [197, 88] on icon "ChevronLeft" at bounding box center [203, 85] width 12 height 15
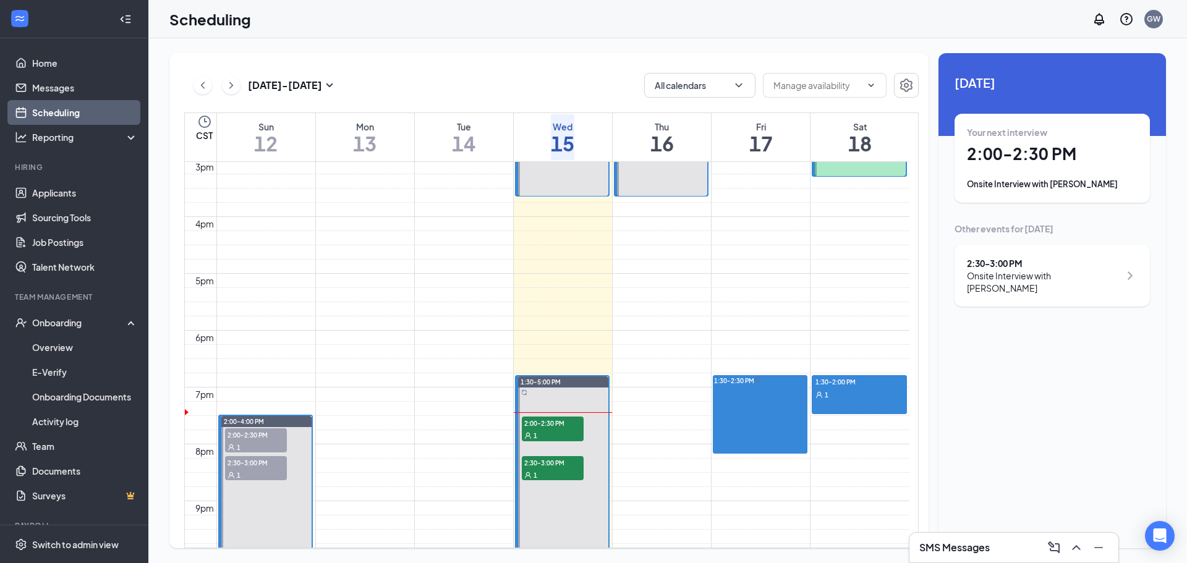
scroll to position [670, 0]
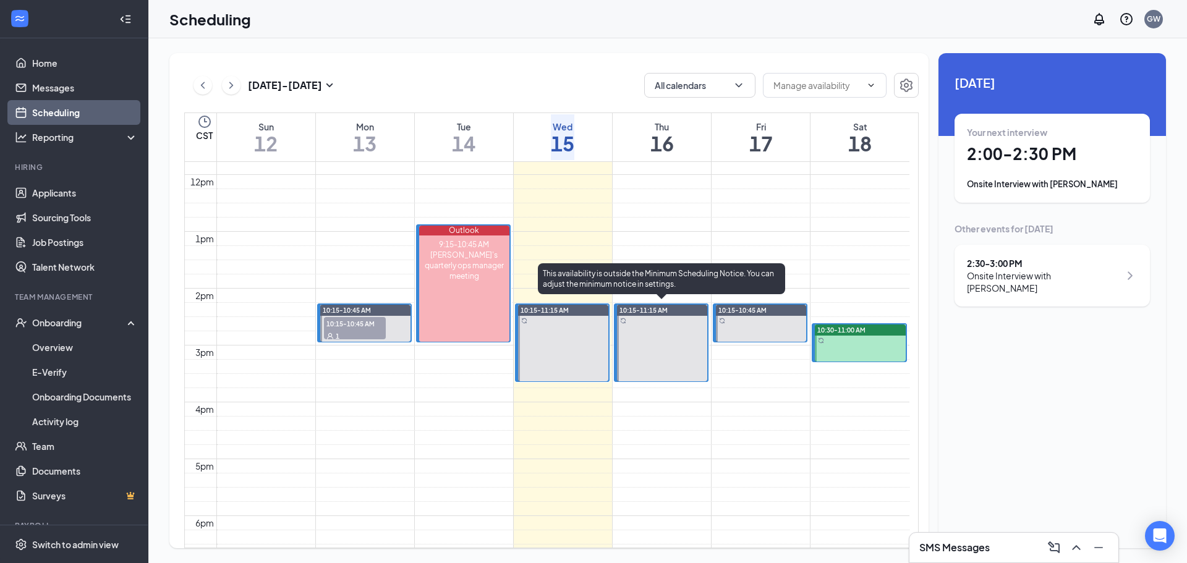
click at [665, 344] on div at bounding box center [662, 343] width 90 height 77
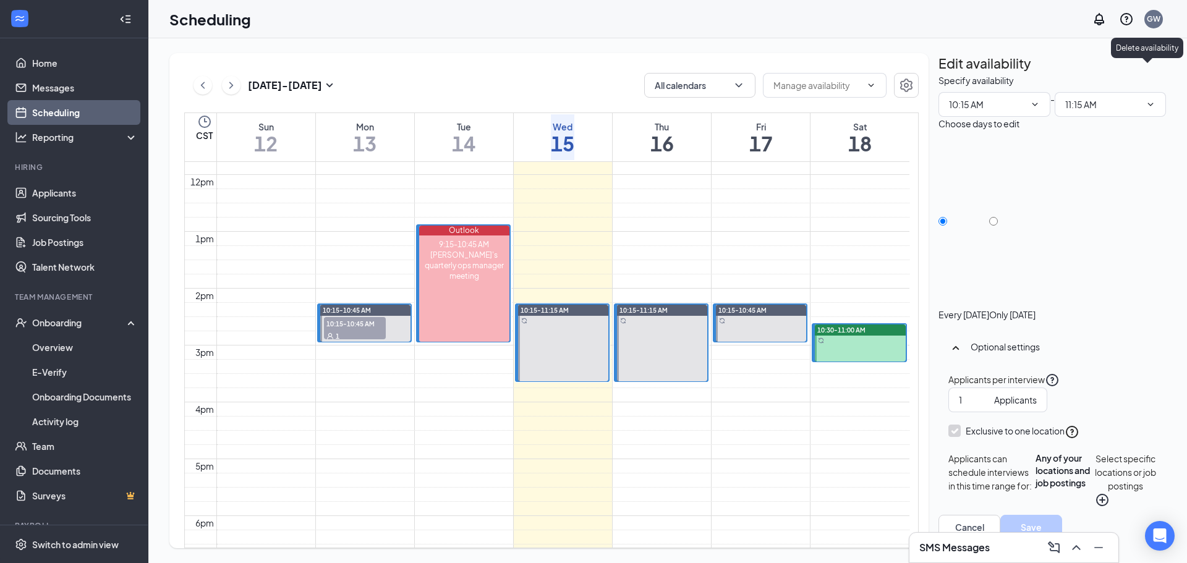
click at [951, 78] on icon "TrashOutline" at bounding box center [945, 81] width 11 height 12
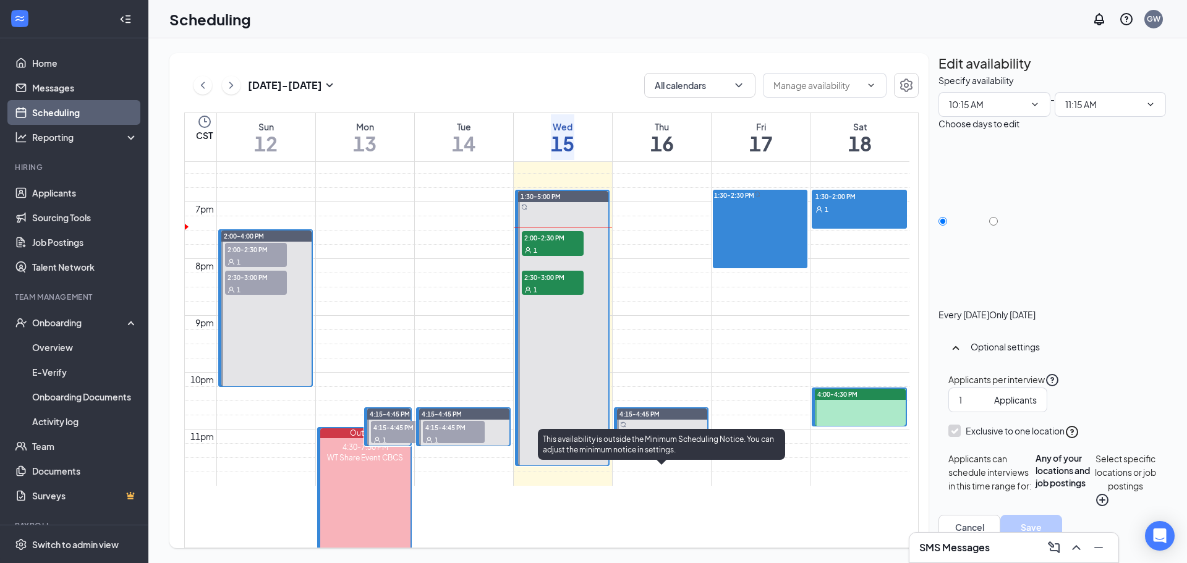
scroll to position [1102, 0]
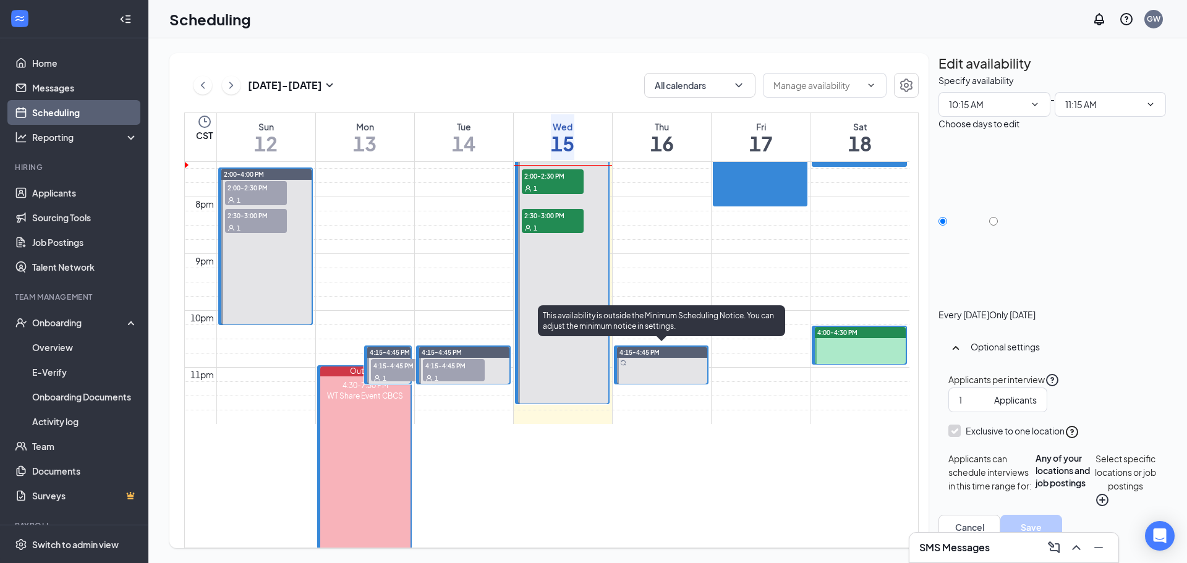
click at [659, 365] on div at bounding box center [662, 365] width 90 height 37
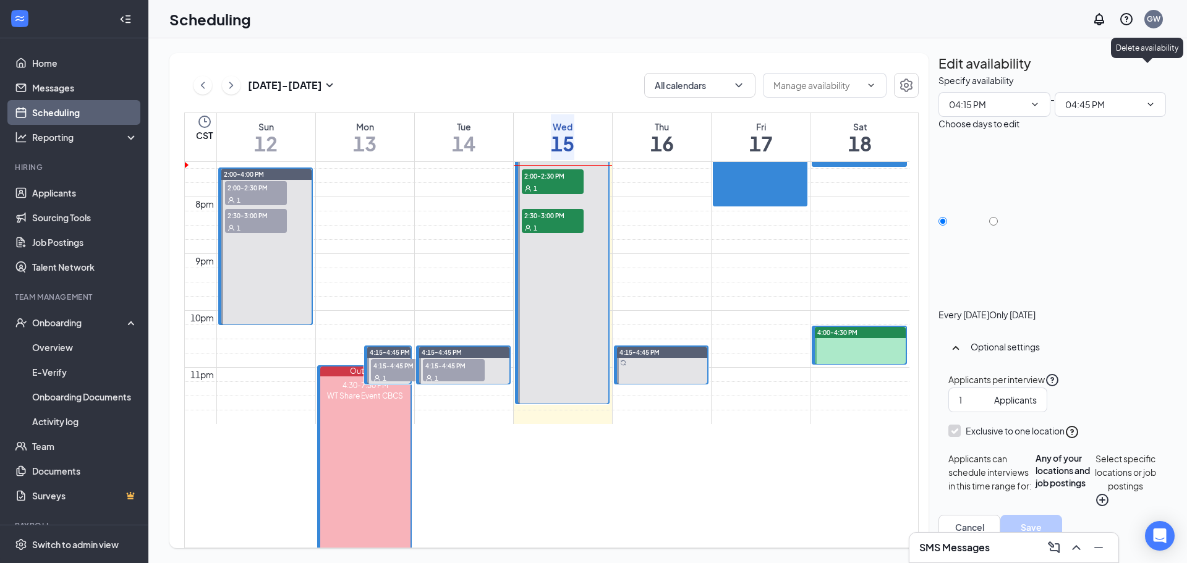
click at [938, 74] on icon "TrashOutline" at bounding box center [938, 74] width 0 height 0
drag, startPoint x: 649, startPoint y: 372, endPoint x: 820, endPoint y: 314, distance: 180.6
click at [1036, 211] on div "Only [DATE]" at bounding box center [1012, 227] width 46 height 185
click at [998, 217] on input "Only [DATE]" at bounding box center [993, 221] width 9 height 9
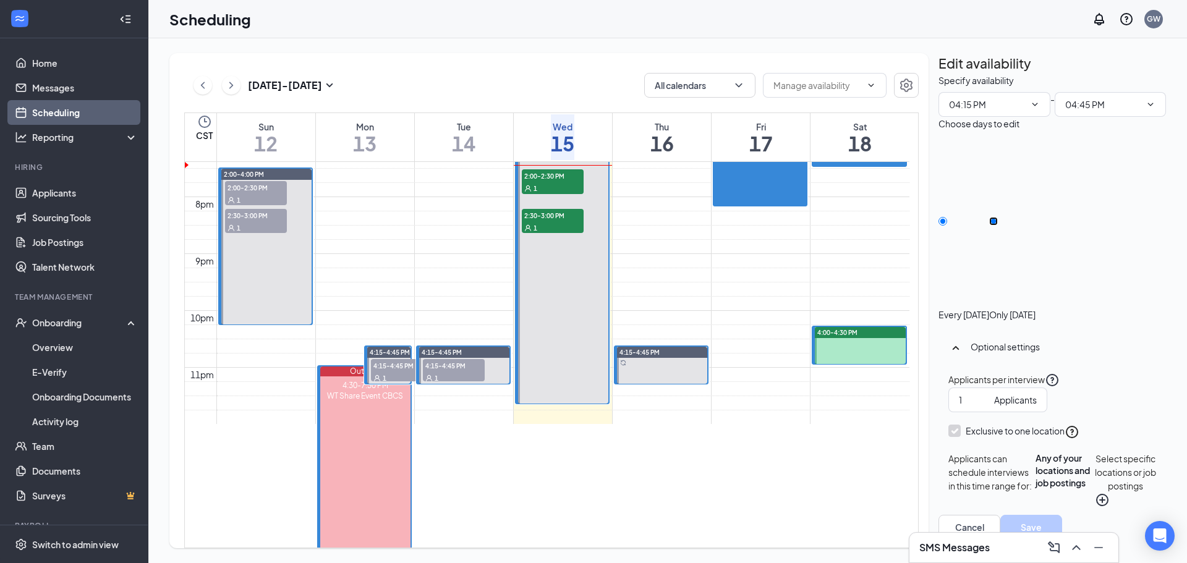
radio input "true"
radio input "false"
click at [938, 74] on icon "TrashOutline" at bounding box center [938, 74] width 0 height 0
drag, startPoint x: 730, startPoint y: 363, endPoint x: 555, endPoint y: 309, distance: 182.4
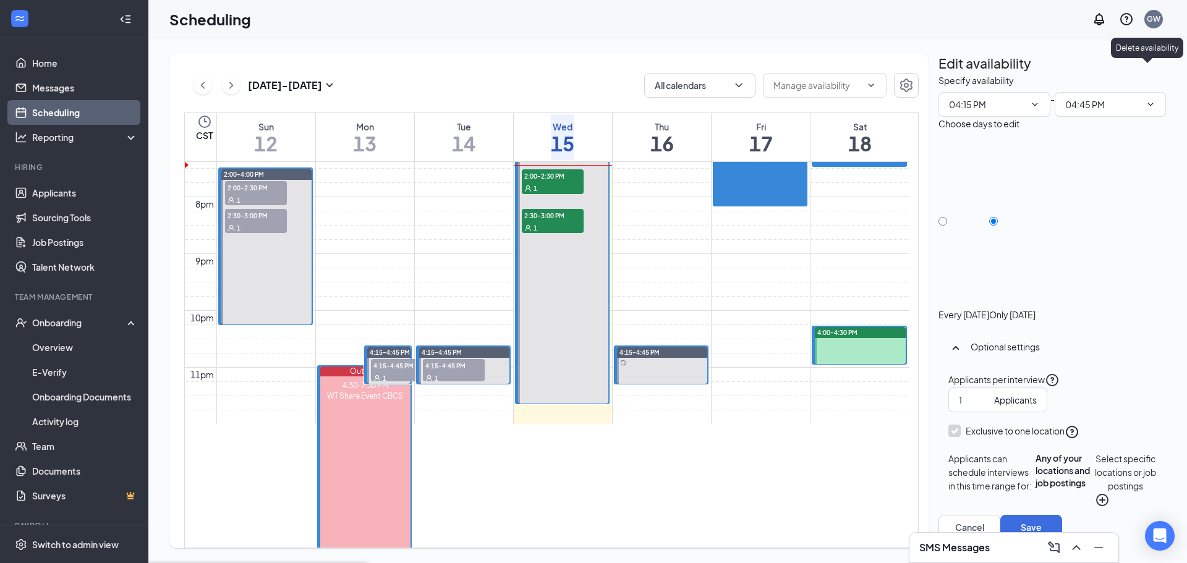
radio input "true"
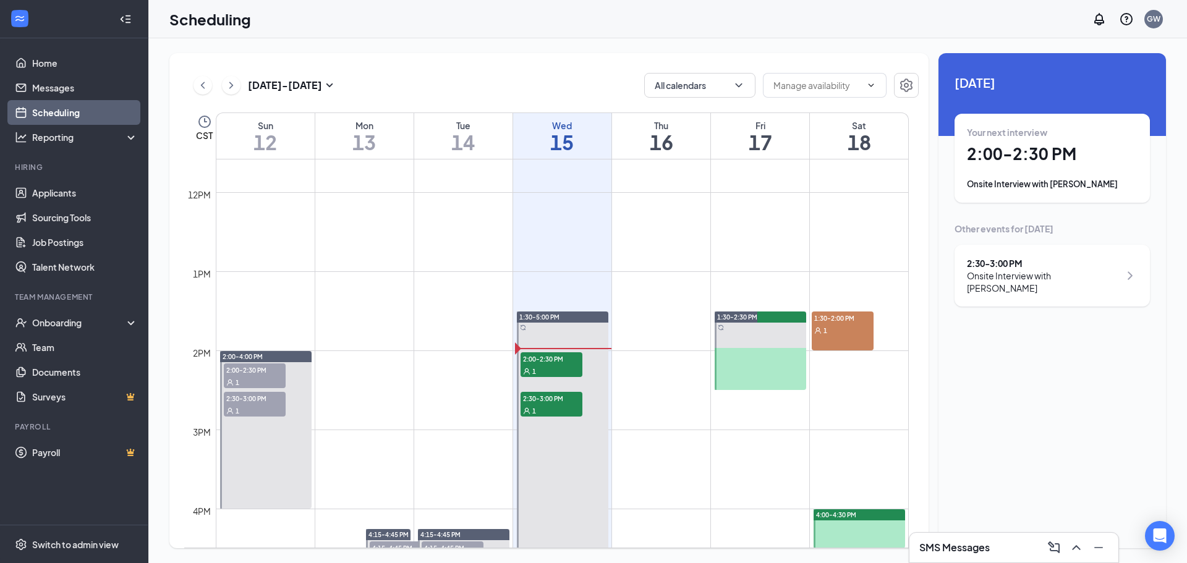
scroll to position [1164, 0]
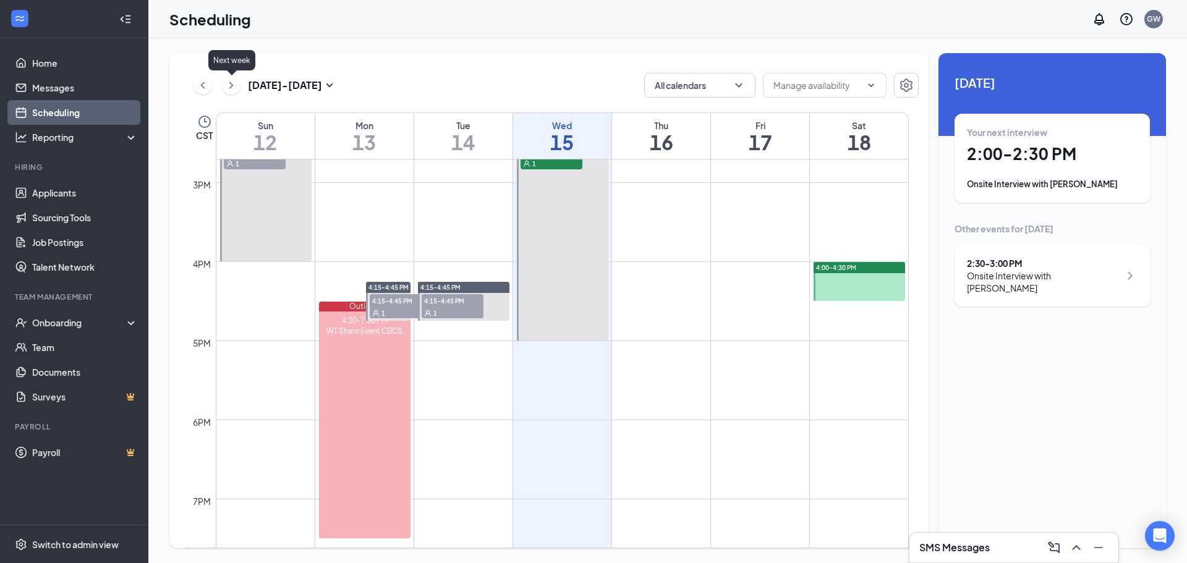
click at [229, 85] on icon "ChevronRight" at bounding box center [231, 85] width 12 height 15
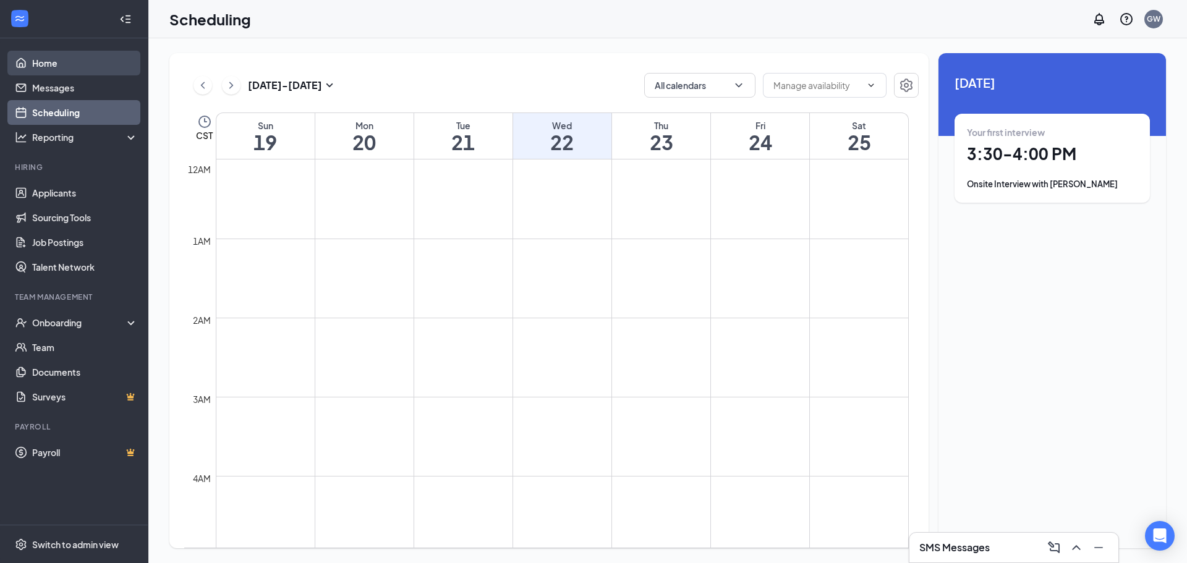
click at [53, 56] on link "Home" at bounding box center [85, 63] width 106 height 25
click at [61, 66] on link "Home" at bounding box center [85, 63] width 106 height 25
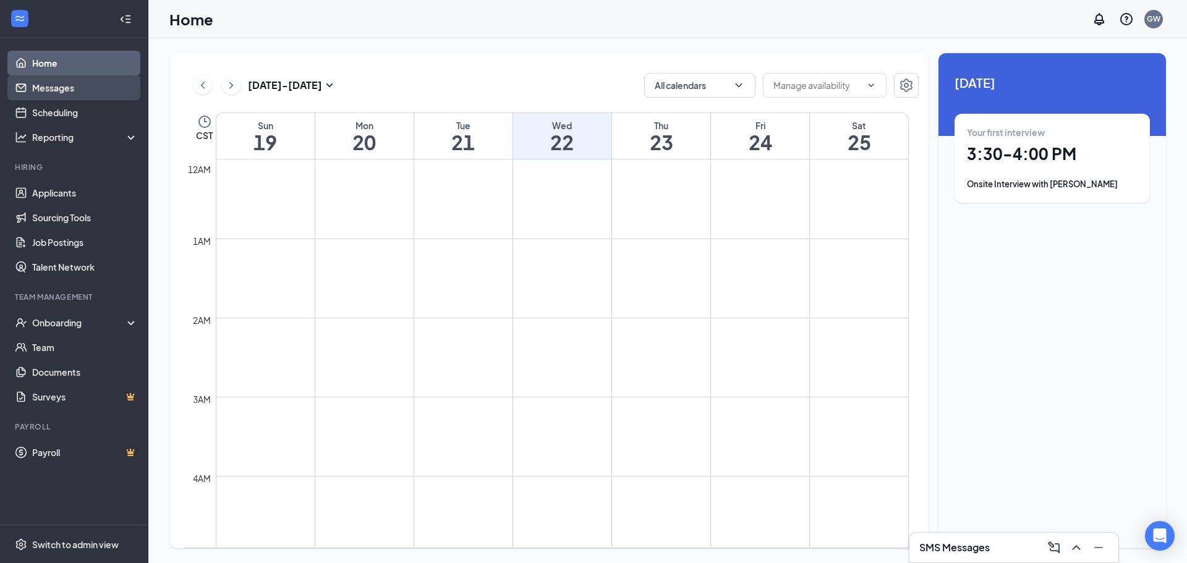
click at [68, 93] on link "Messages" at bounding box center [85, 87] width 106 height 25
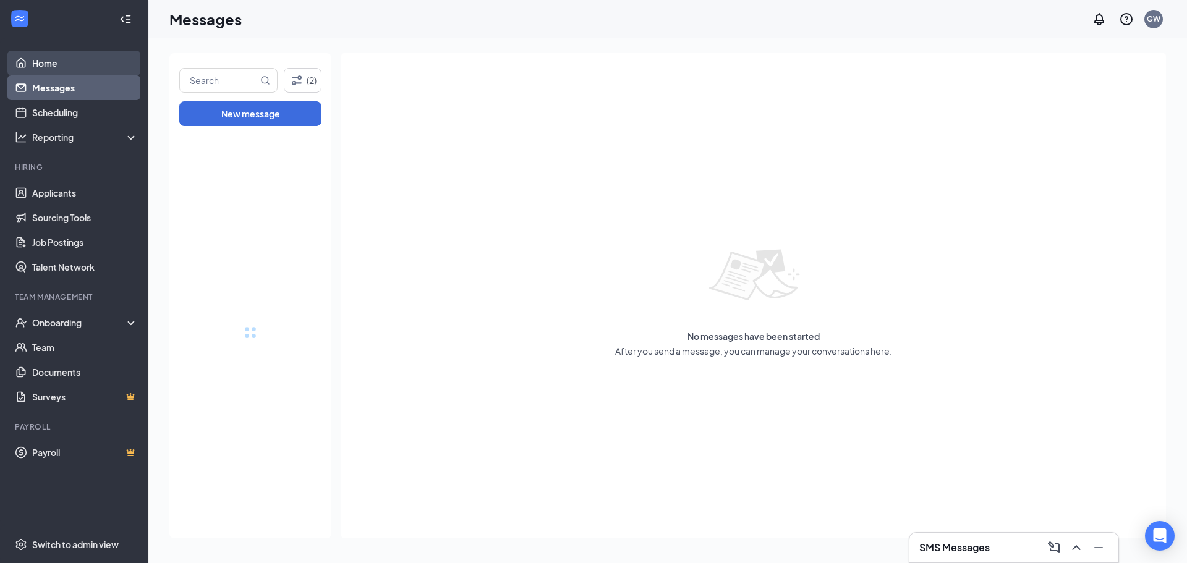
click at [44, 61] on link "Home" at bounding box center [85, 63] width 106 height 25
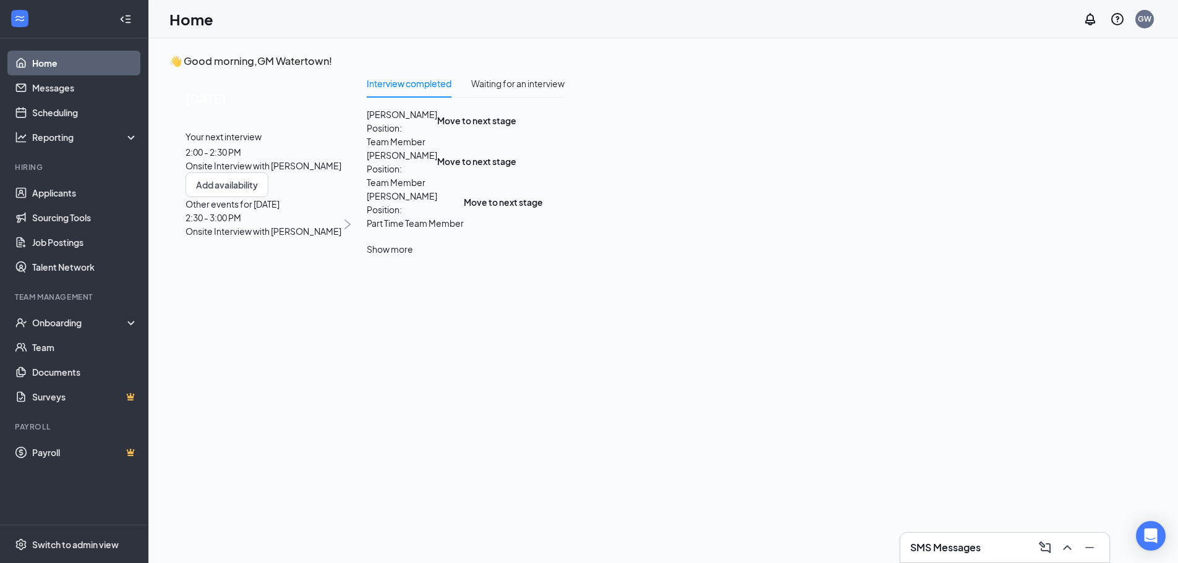
click at [437, 121] on span "[PERSON_NAME]" at bounding box center [402, 115] width 70 height 14
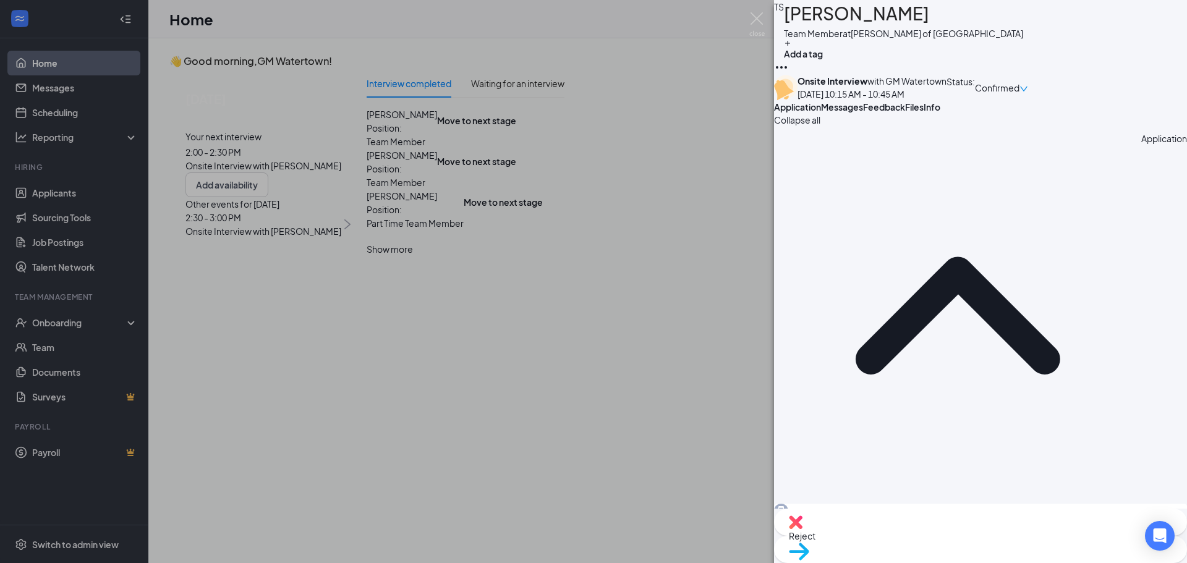
click at [921, 538] on span "Reject" at bounding box center [980, 536] width 383 height 14
click at [755, 22] on img at bounding box center [756, 24] width 15 height 24
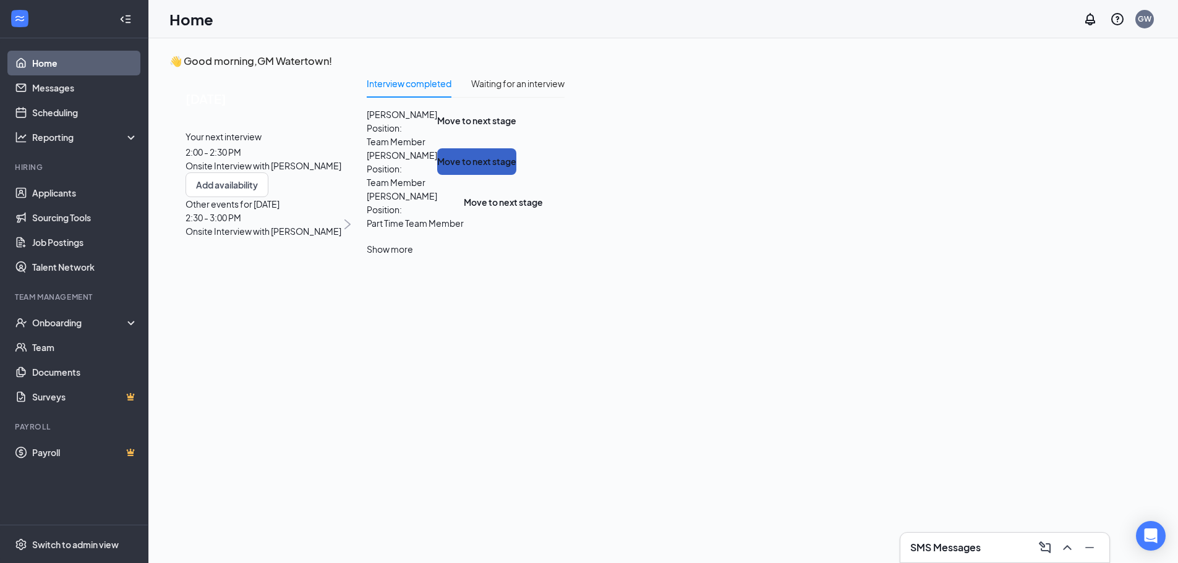
click at [516, 175] on button "Move to next stage" at bounding box center [476, 161] width 79 height 27
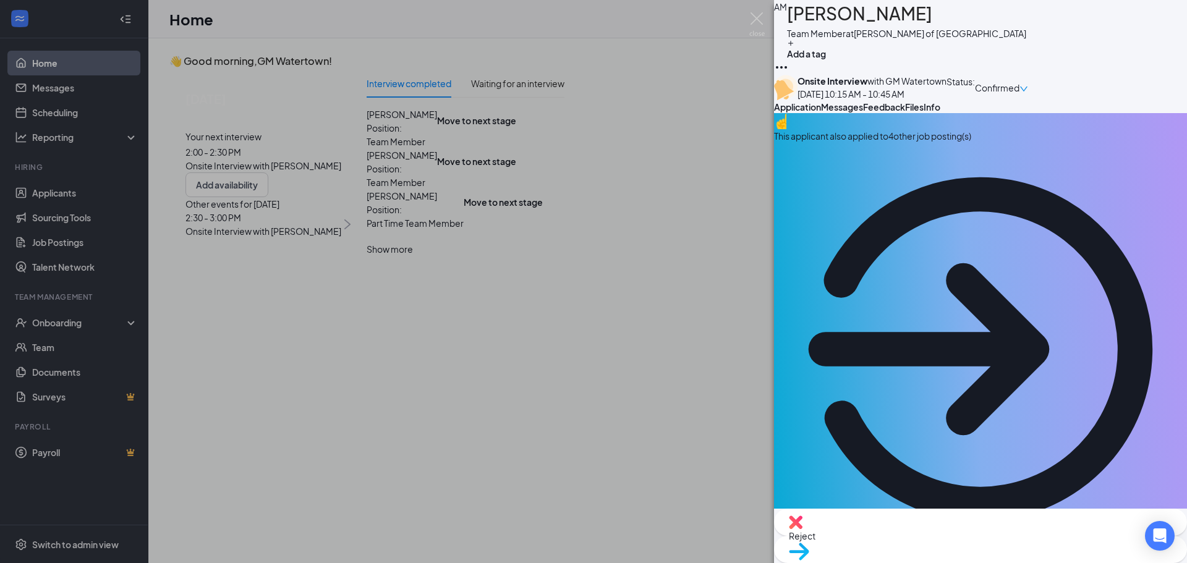
click at [927, 543] on span "Reject" at bounding box center [980, 536] width 383 height 14
checkbox input "true"
click at [759, 19] on img at bounding box center [756, 24] width 15 height 24
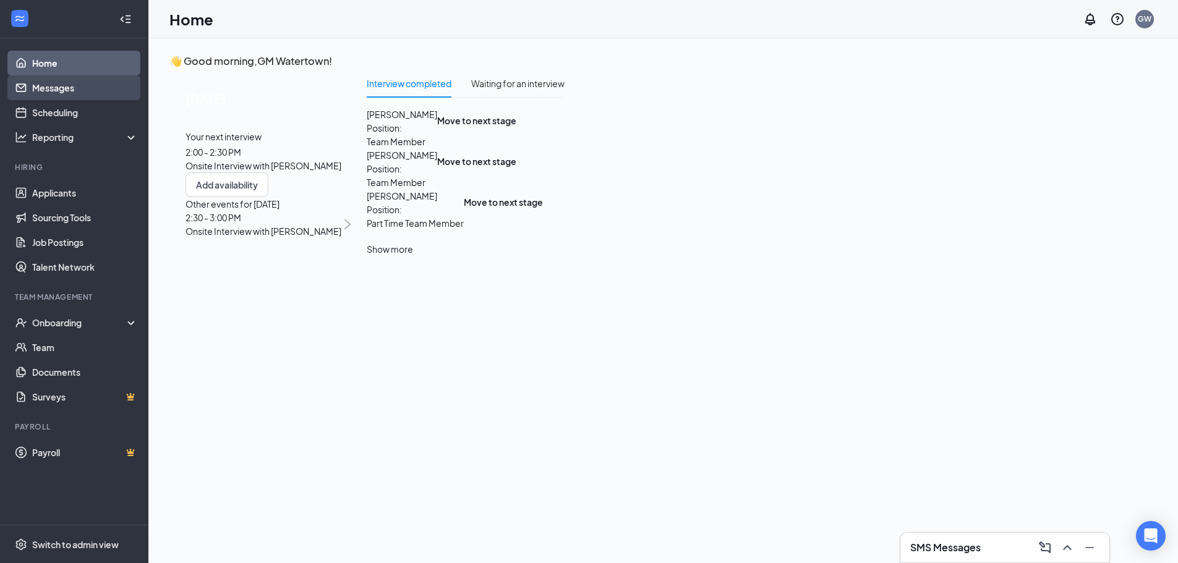
click at [50, 95] on link "Messages" at bounding box center [85, 87] width 106 height 25
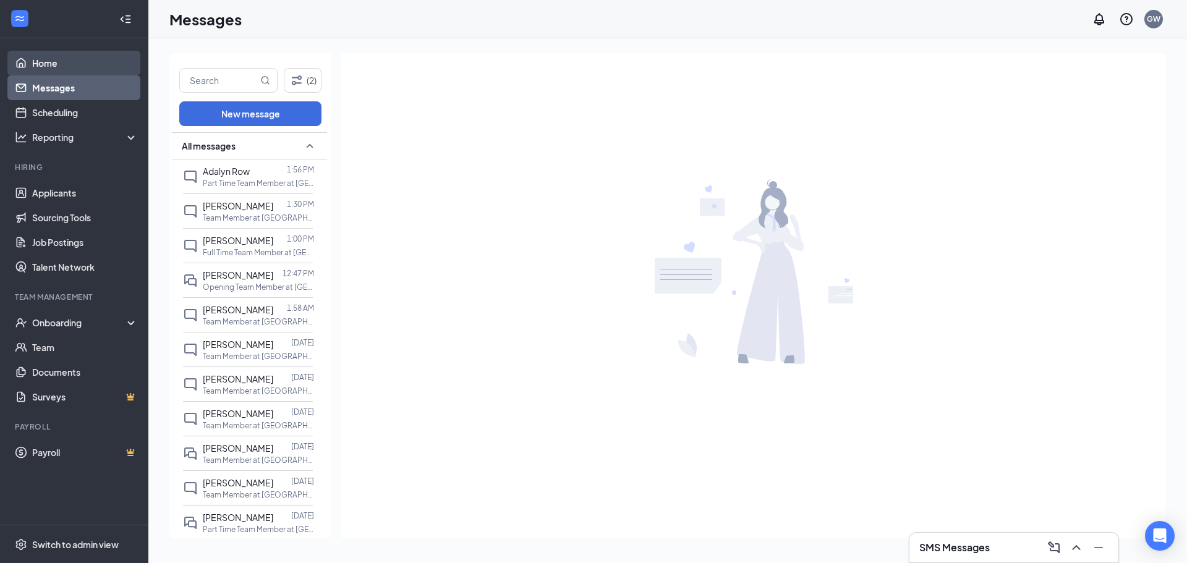
click at [83, 59] on link "Home" at bounding box center [85, 63] width 106 height 25
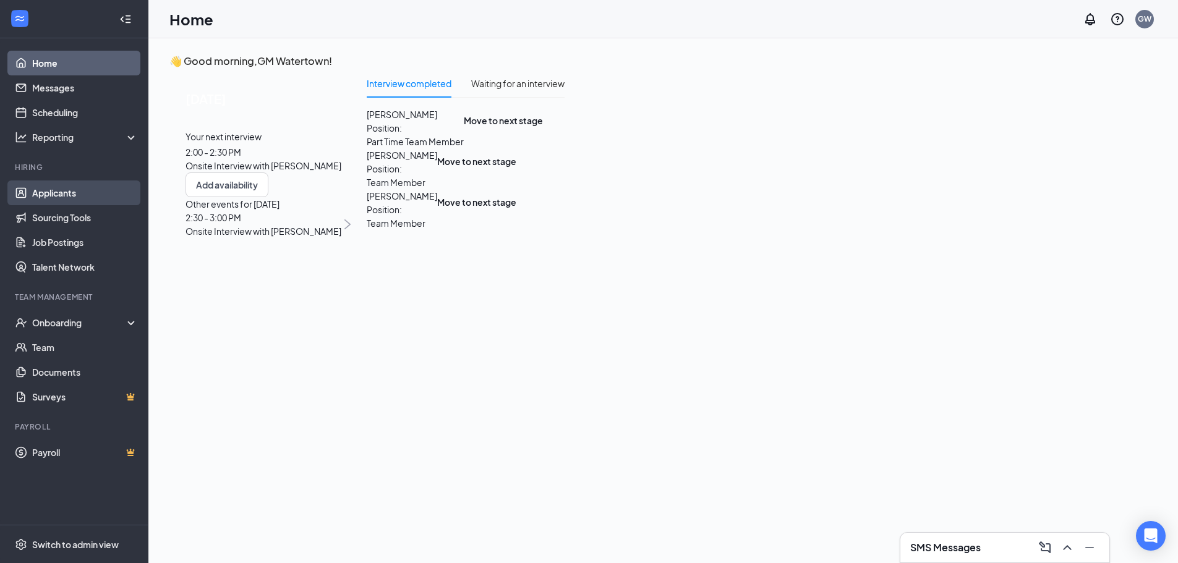
click at [66, 198] on link "Applicants" at bounding box center [85, 193] width 106 height 25
